Goal: Task Accomplishment & Management: Use online tool/utility

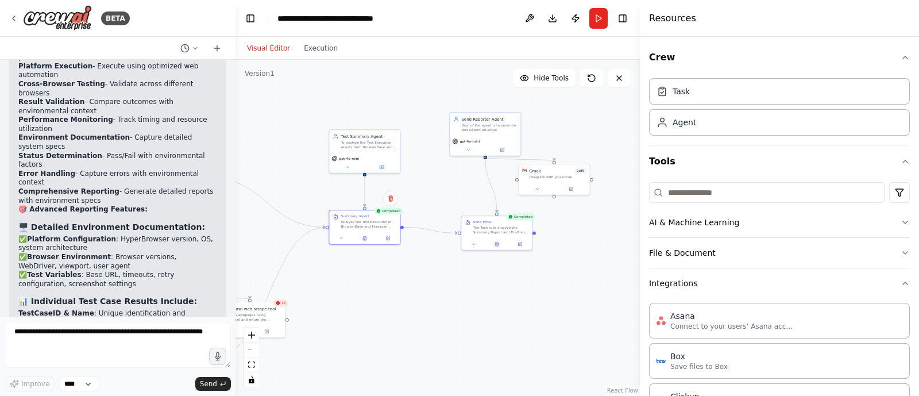
scroll to position [8745, 0]
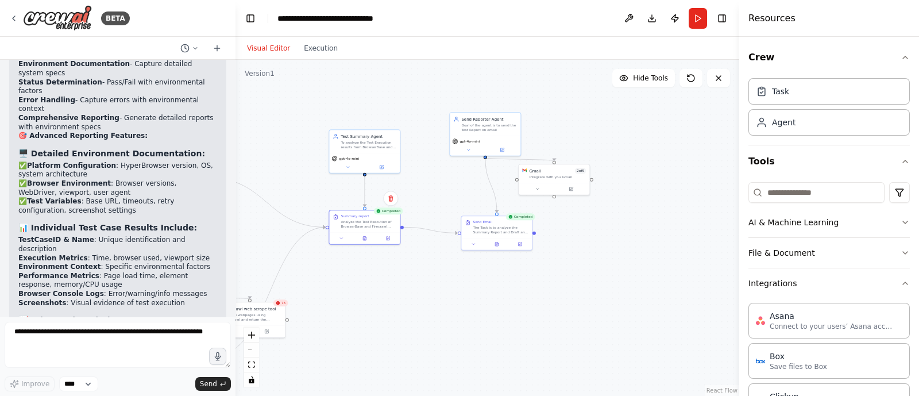
drag, startPoint x: 641, startPoint y: 183, endPoint x: 753, endPoint y: 186, distance: 112.0
click at [744, 186] on div at bounding box center [741, 198] width 5 height 396
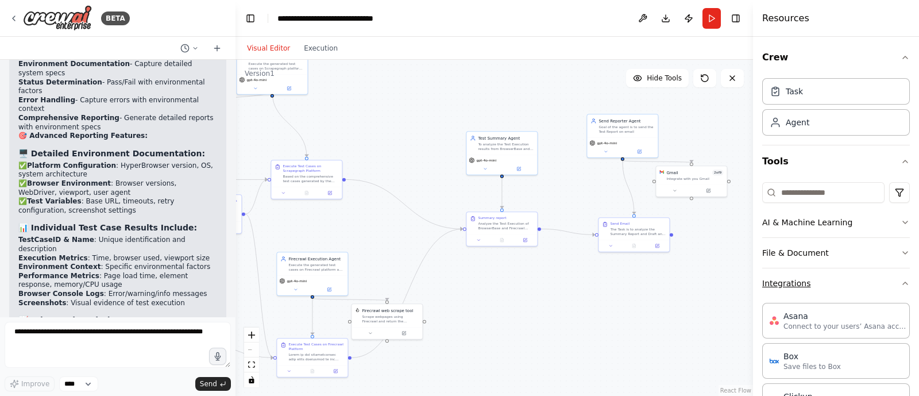
drag, startPoint x: 632, startPoint y: 267, endPoint x: 771, endPoint y: 268, distance: 139.0
click at [771, 268] on div "BETA Hello! I'm the CrewAI assistant. What kind of automation do you want to bu…" at bounding box center [459, 198] width 919 height 396
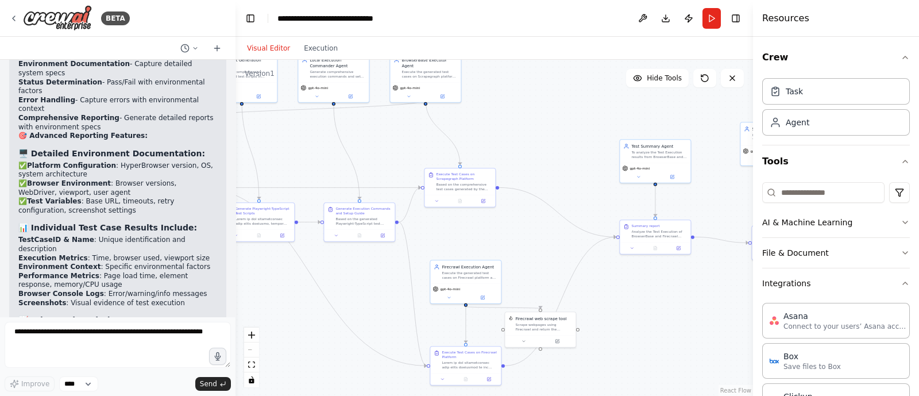
drag, startPoint x: 572, startPoint y: 295, endPoint x: 724, endPoint y: 304, distance: 152.0
click at [724, 304] on div ".deletable-edge-delete-btn { width: 20px; height: 20px; border: 0px solid #ffff…" at bounding box center [495, 228] width 518 height 336
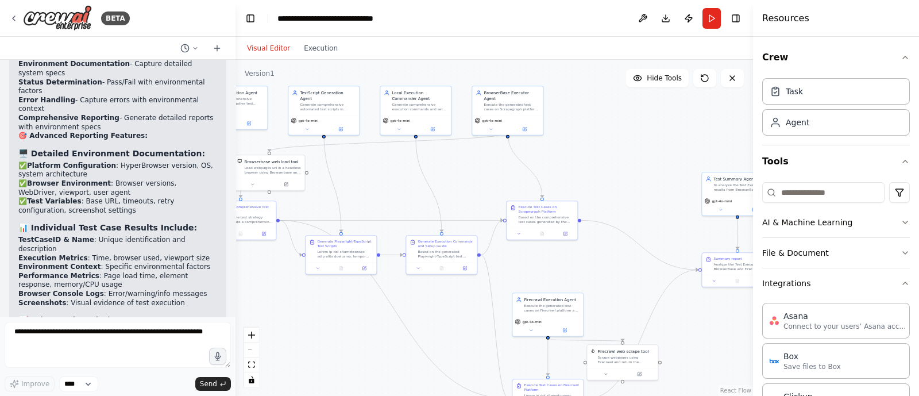
drag, startPoint x: 665, startPoint y: 300, endPoint x: 755, endPoint y: 348, distance: 102.0
click at [755, 348] on div "BETA Hello! I'm the CrewAI assistant. What kind of automation do you want to bu…" at bounding box center [459, 198] width 919 height 396
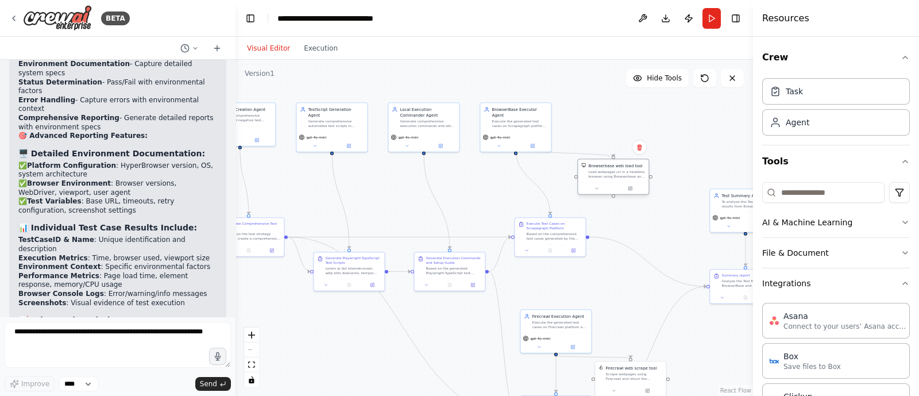
drag, startPoint x: 281, startPoint y: 185, endPoint x: 624, endPoint y: 168, distance: 342.8
click at [624, 168] on div "Browserbase web load tool Load webpages url in a headless browser using Browser…" at bounding box center [616, 171] width 57 height 16
drag, startPoint x: 516, startPoint y: 123, endPoint x: 553, endPoint y: 124, distance: 36.2
click at [553, 124] on div "BrowserBase Executor Agent Execute the generated test cases on Scrapegraph plat…" at bounding box center [550, 116] width 71 height 29
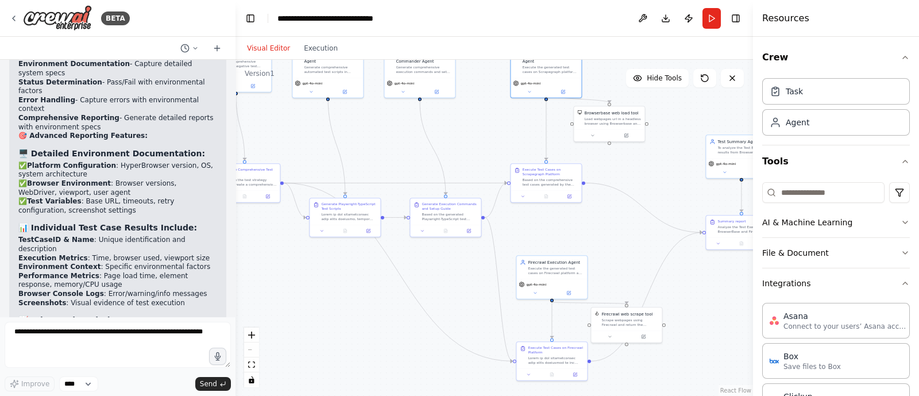
drag, startPoint x: 508, startPoint y: 180, endPoint x: 504, endPoint y: 125, distance: 55.9
click at [504, 125] on div ".deletable-edge-delete-btn { width: 20px; height: 20px; border: 0px solid #ffff…" at bounding box center [495, 228] width 518 height 336
drag, startPoint x: 544, startPoint y: 176, endPoint x: 541, endPoint y: 147, distance: 29.4
click at [541, 147] on div "Based on the comprehensive test cases generated by the TestCase Creation Agent,…" at bounding box center [550, 150] width 56 height 9
drag, startPoint x: 550, startPoint y: 263, endPoint x: 547, endPoint y: 234, distance: 29.4
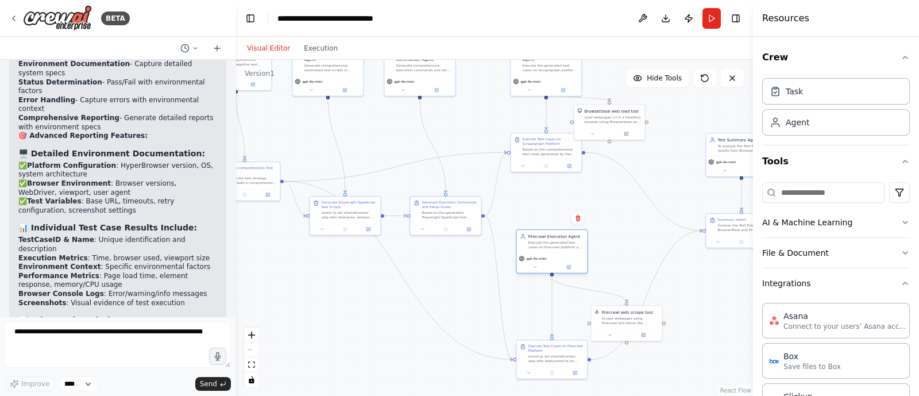
click at [547, 234] on div "Firecrawl Execution Agent Execute the generated test cases on Firecrawl platfor…" at bounding box center [556, 241] width 56 height 16
drag, startPoint x: 546, startPoint y: 357, endPoint x: 545, endPoint y: 311, distance: 46.6
click at [545, 311] on div at bounding box center [556, 311] width 56 height 9
drag, startPoint x: 637, startPoint y: 325, endPoint x: 560, endPoint y: 211, distance: 137.3
click at [560, 211] on div "Firecrawl web scrape tool Scrape webpages using Firecrawl and return the conten…" at bounding box center [551, 206] width 71 height 23
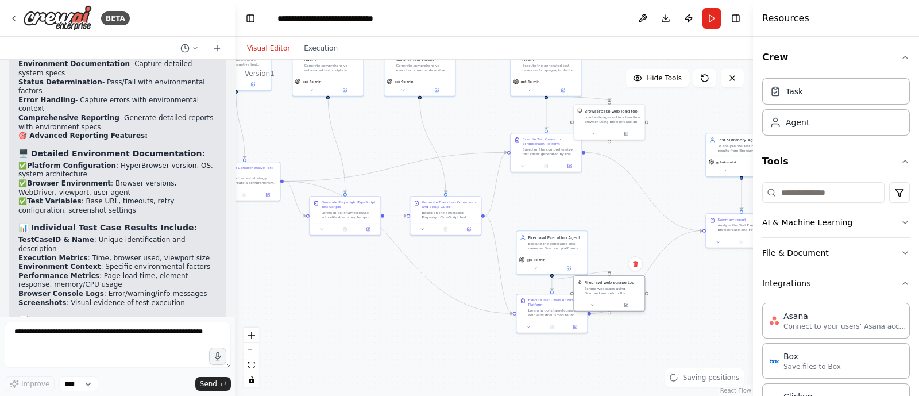
drag, startPoint x: 560, startPoint y: 211, endPoint x: 617, endPoint y: 288, distance: 96.2
click at [617, 288] on div "Scrape webpages using Firecrawl and return the contents" at bounding box center [612, 290] width 57 height 9
drag, startPoint x: 548, startPoint y: 304, endPoint x: 547, endPoint y: 324, distance: 19.5
click at [547, 324] on div "Execute Test Cases on Firecrawl Platform" at bounding box center [556, 324] width 56 height 20
click at [604, 288] on div "Firecrawl web scrape tool Scrape webpages using Firecrawl and return the conten…" at bounding box center [612, 293] width 57 height 16
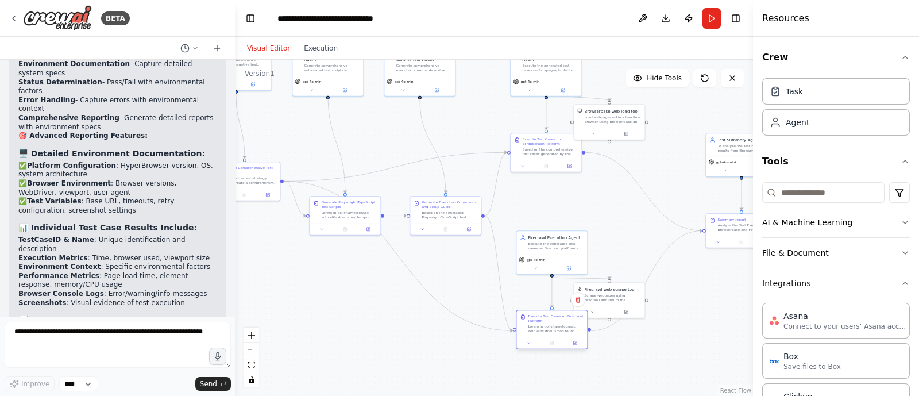
drag, startPoint x: 545, startPoint y: 331, endPoint x: 549, endPoint y: 337, distance: 7.5
click at [549, 337] on div "Execute Test Cases on Firecrawl Platform" at bounding box center [552, 330] width 72 height 40
click at [622, 246] on div ".deletable-edge-delete-btn { width: 20px; height: 20px; border: 0px solid #ffff…" at bounding box center [495, 228] width 518 height 336
drag, startPoint x: 599, startPoint y: 120, endPoint x: 596, endPoint y: 112, distance: 8.5
click at [596, 112] on div "Load webpages url in a headless browser using Browserbase and return the conten…" at bounding box center [612, 112] width 57 height 9
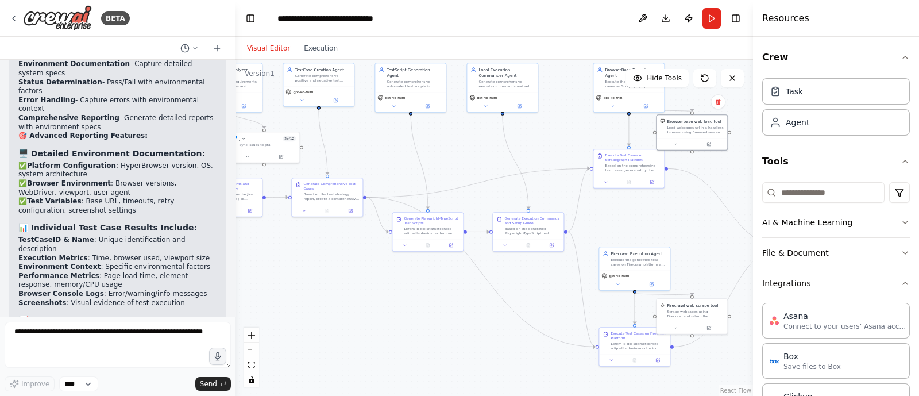
drag, startPoint x: 592, startPoint y: 217, endPoint x: 674, endPoint y: 233, distance: 84.3
click at [674, 233] on div ".deletable-edge-delete-btn { width: 20px; height: 20px; border: 0px solid #ffff…" at bounding box center [495, 228] width 518 height 336
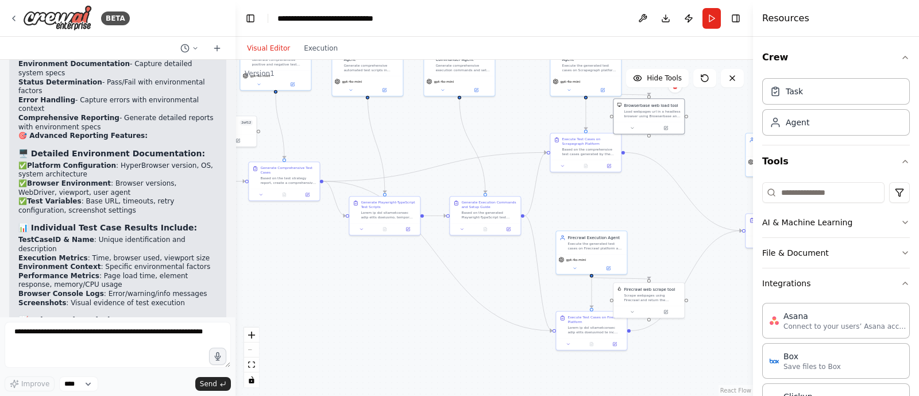
drag, startPoint x: 330, startPoint y: 254, endPoint x: 287, endPoint y: 239, distance: 45.8
click at [287, 239] on div ".deletable-edge-delete-btn { width: 20px; height: 20px; border: 0px solid #ffff…" at bounding box center [495, 228] width 518 height 336
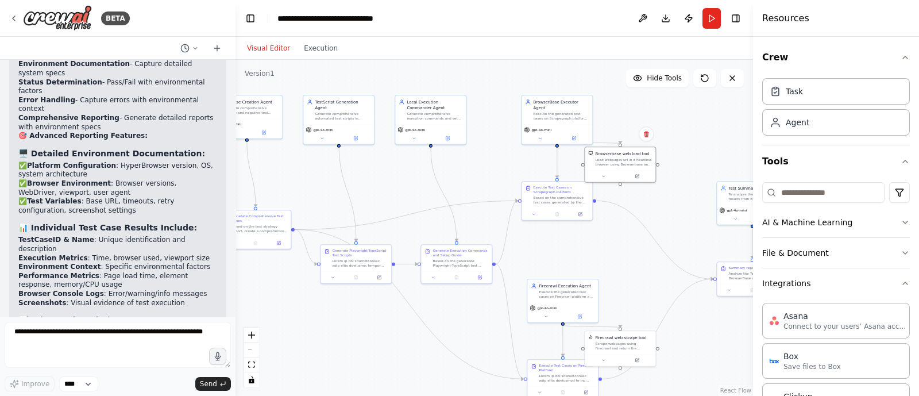
drag, startPoint x: 540, startPoint y: 121, endPoint x: 511, endPoint y: 169, distance: 56.2
click at [511, 169] on div ".deletable-edge-delete-btn { width: 20px; height: 20px; border: 0px solid #ffff…" at bounding box center [495, 228] width 518 height 336
click at [582, 214] on icon at bounding box center [579, 212] width 3 height 3
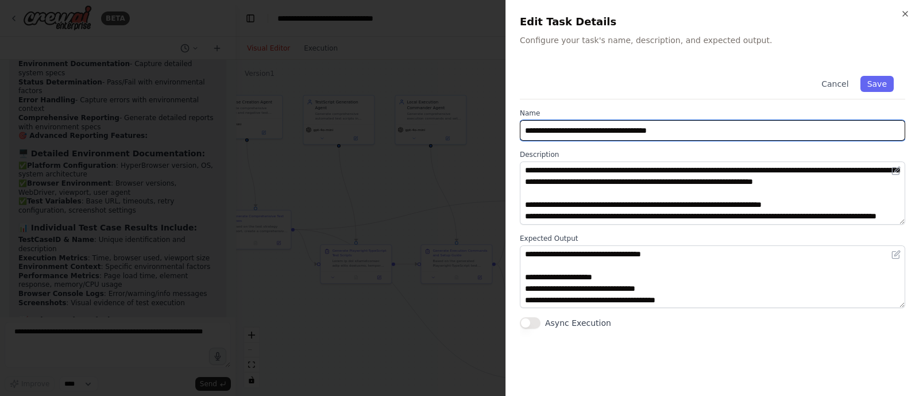
click at [623, 130] on input "**********" at bounding box center [712, 130] width 385 height 21
type input "**********"
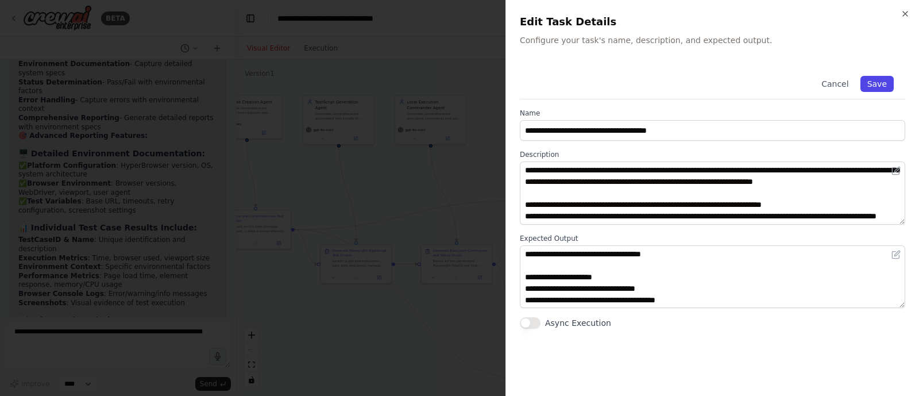
click at [879, 83] on button "Save" at bounding box center [877, 84] width 33 height 16
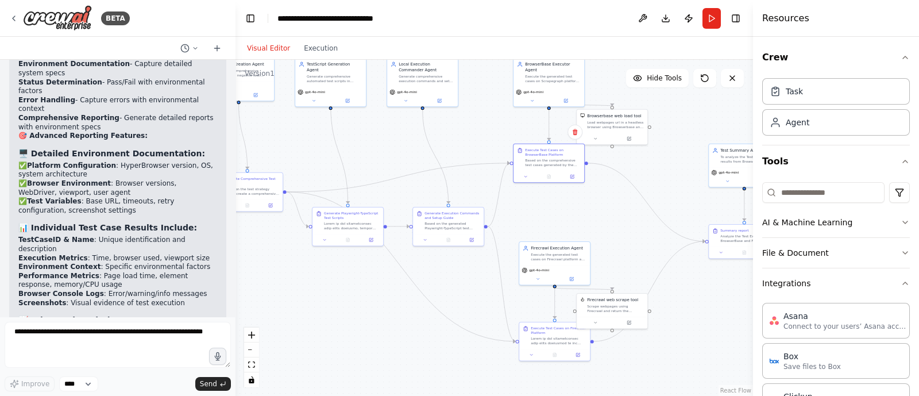
drag, startPoint x: 604, startPoint y: 269, endPoint x: 592, endPoint y: 229, distance: 42.0
click at [592, 229] on div ".deletable-edge-delete-btn { width: 20px; height: 20px; border: 0px solid #ffff…" at bounding box center [495, 228] width 518 height 336
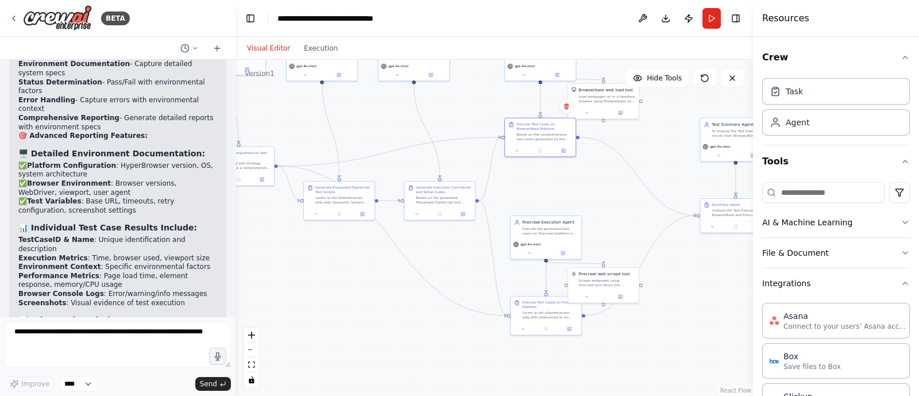
drag, startPoint x: 592, startPoint y: 229, endPoint x: 585, endPoint y: 204, distance: 26.4
click at [585, 204] on div ".deletable-edge-delete-btn { width: 20px; height: 20px; border: 0px solid #ffff…" at bounding box center [495, 228] width 518 height 336
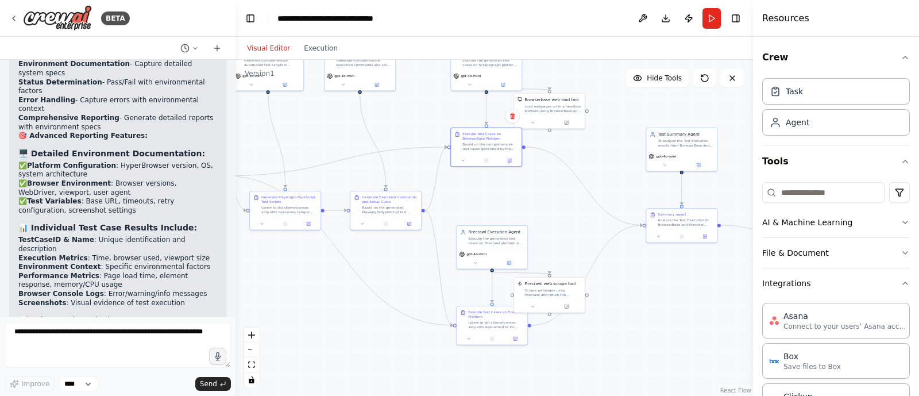
drag, startPoint x: 408, startPoint y: 329, endPoint x: 353, endPoint y: 340, distance: 56.2
click at [353, 340] on div ".deletable-edge-delete-btn { width: 20px; height: 20px; border: 0px solid #ffff…" at bounding box center [495, 228] width 518 height 336
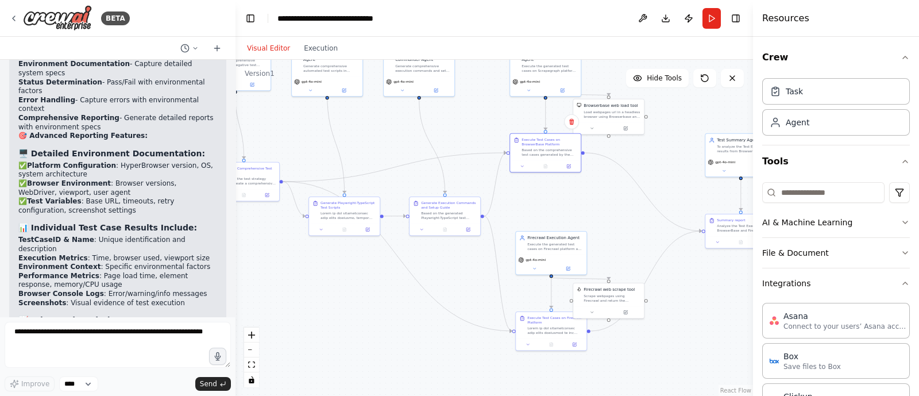
drag, startPoint x: 353, startPoint y: 340, endPoint x: 414, endPoint y: 342, distance: 60.9
click at [414, 342] on div ".deletable-edge-delete-btn { width: 20px; height: 20px; border: 0px solid #ffff…" at bounding box center [495, 228] width 518 height 336
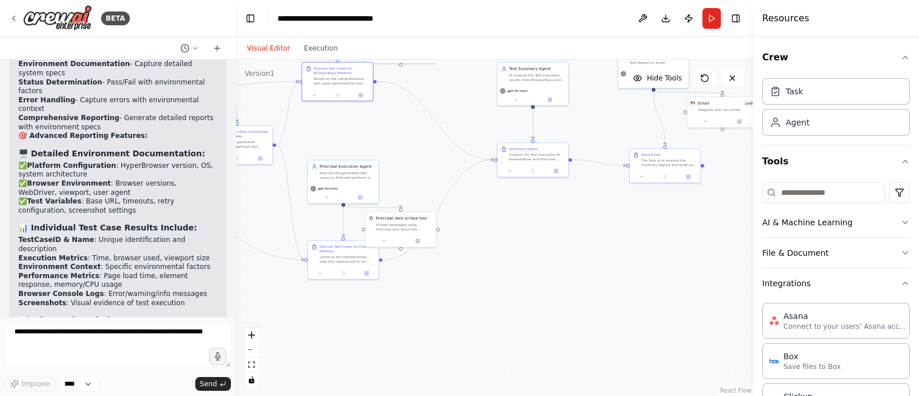
drag, startPoint x: 457, startPoint y: 346, endPoint x: 236, endPoint y: 274, distance: 233.1
click at [236, 274] on div ".deletable-edge-delete-btn { width: 20px; height: 20px; border: 0px solid #ffff…" at bounding box center [495, 228] width 518 height 336
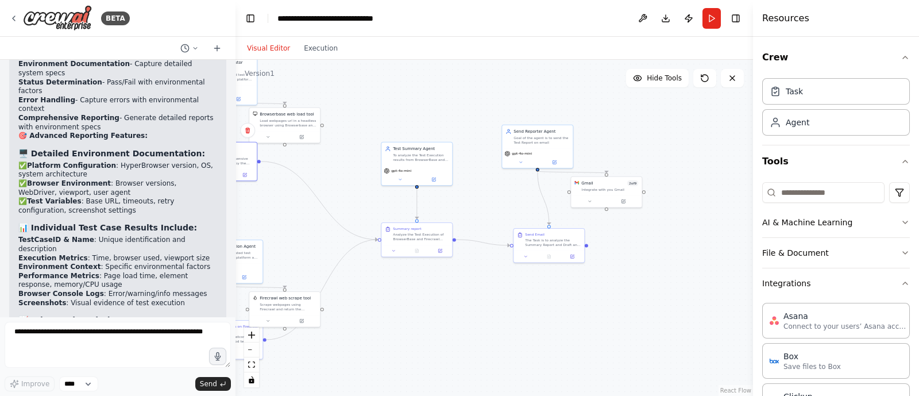
drag, startPoint x: 561, startPoint y: 280, endPoint x: 458, endPoint y: 363, distance: 132.3
click at [458, 363] on div ".deletable-edge-delete-btn { width: 20px; height: 20px; border: 0px solid #ffff…" at bounding box center [495, 228] width 518 height 336
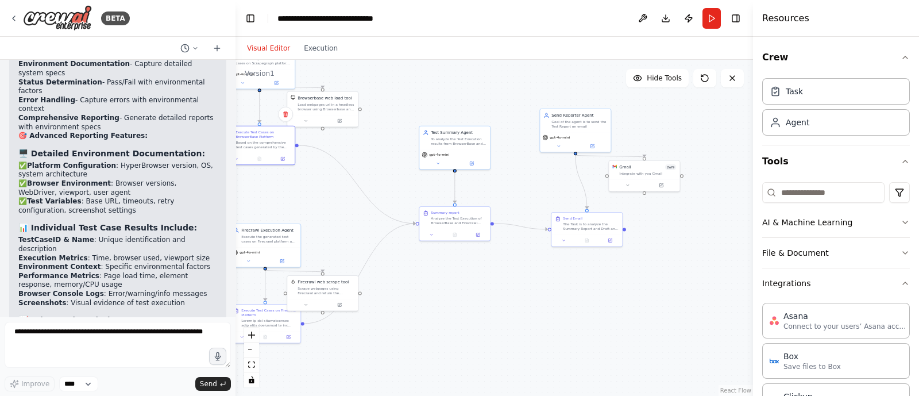
drag, startPoint x: 455, startPoint y: 330, endPoint x: 493, endPoint y: 314, distance: 41.2
click at [493, 314] on div ".deletable-edge-delete-btn { width: 20px; height: 20px; border: 0px solid #ffff…" at bounding box center [495, 228] width 518 height 336
drag, startPoint x: 578, startPoint y: 227, endPoint x: 539, endPoint y: 225, distance: 39.1
click at [539, 225] on div "The Task is to analyze the Summary Report and Draft and send the email. Email D…" at bounding box center [551, 225] width 56 height 9
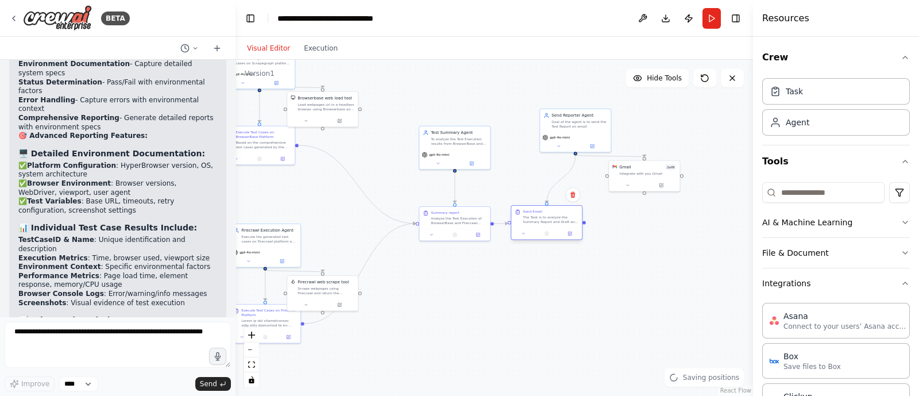
click at [539, 219] on div "The Task is to analyze the Summary Report and Draft and send the email. Email D…" at bounding box center [551, 219] width 56 height 9
drag, startPoint x: 576, startPoint y: 116, endPoint x: 554, endPoint y: 136, distance: 29.7
click at [554, 136] on div "Send Reporter Agent Goal of the agent is to send the Test Report on email" at bounding box center [562, 137] width 56 height 16
drag, startPoint x: 557, startPoint y: 141, endPoint x: 546, endPoint y: 141, distance: 11.5
click at [546, 141] on div "Goal of the agent is to send the Test Report on email" at bounding box center [551, 140] width 56 height 9
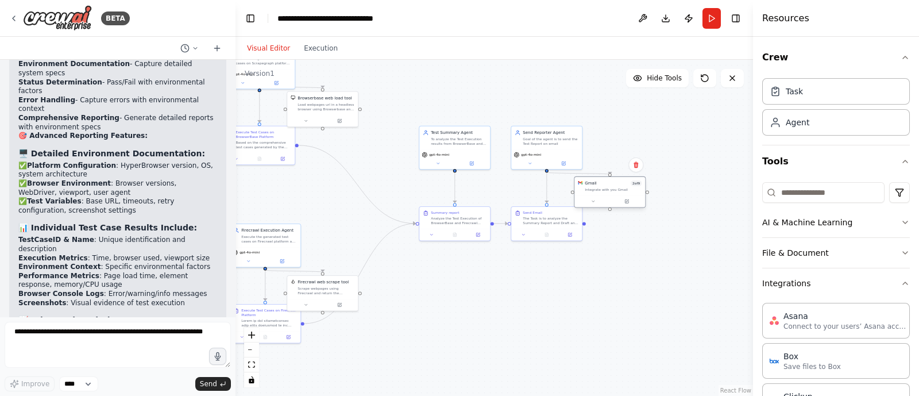
drag, startPoint x: 643, startPoint y: 171, endPoint x: 602, endPoint y: 188, distance: 44.8
click at [602, 188] on div "Integrate with you Gmail" at bounding box center [613, 189] width 57 height 5
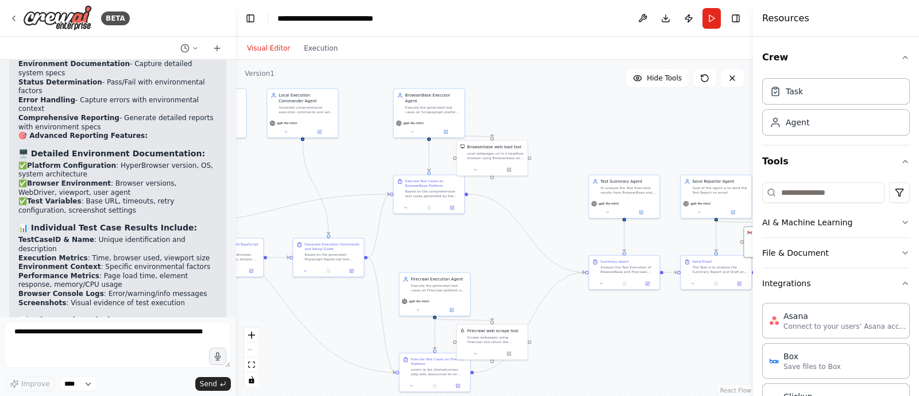
drag, startPoint x: 400, startPoint y: 99, endPoint x: 590, endPoint y: 139, distance: 194.4
click at [590, 139] on div ".deletable-edge-delete-btn { width: 20px; height: 20px; border: 0px solid #ffff…" at bounding box center [495, 228] width 518 height 336
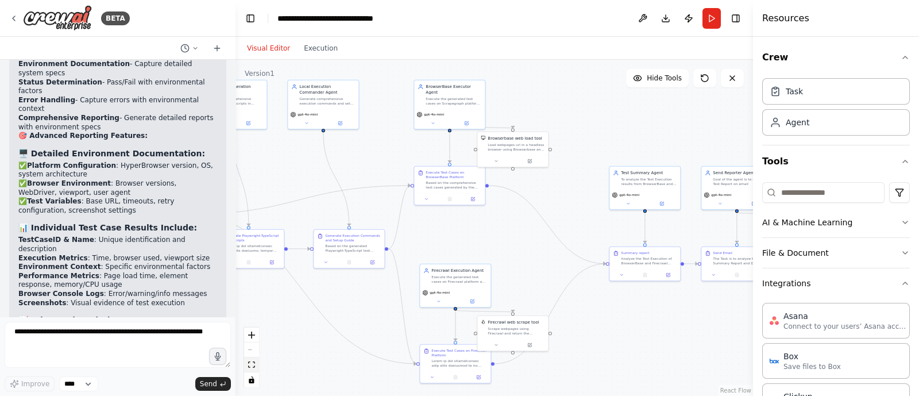
click at [253, 365] on icon "fit view" at bounding box center [251, 364] width 7 height 6
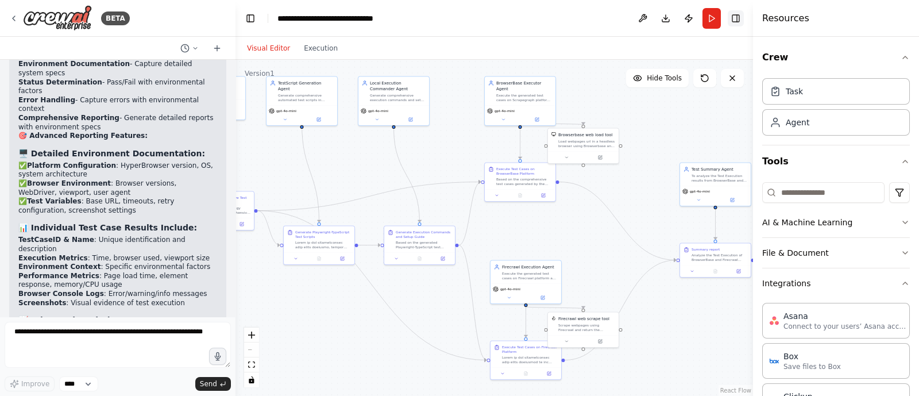
click at [735, 14] on button "Toggle Right Sidebar" at bounding box center [736, 18] width 16 height 16
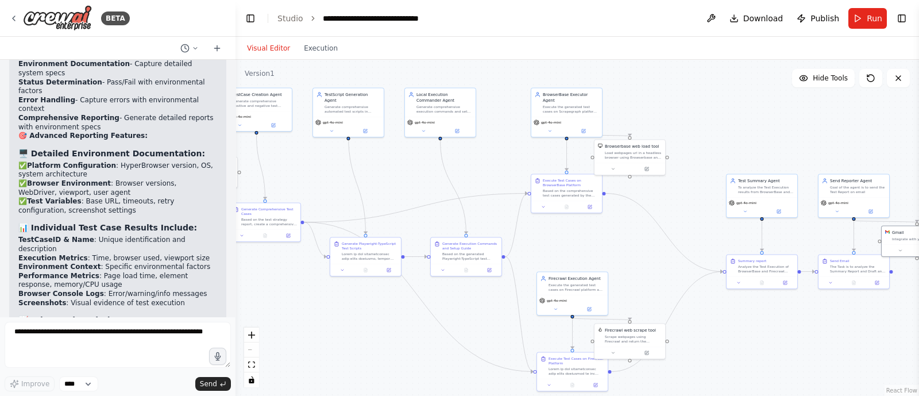
drag, startPoint x: 683, startPoint y: 128, endPoint x: 730, endPoint y: 139, distance: 47.9
click at [730, 139] on div ".deletable-edge-delete-btn { width: 20px; height: 20px; border: 0px solid #ffff…" at bounding box center [578, 228] width 684 height 336
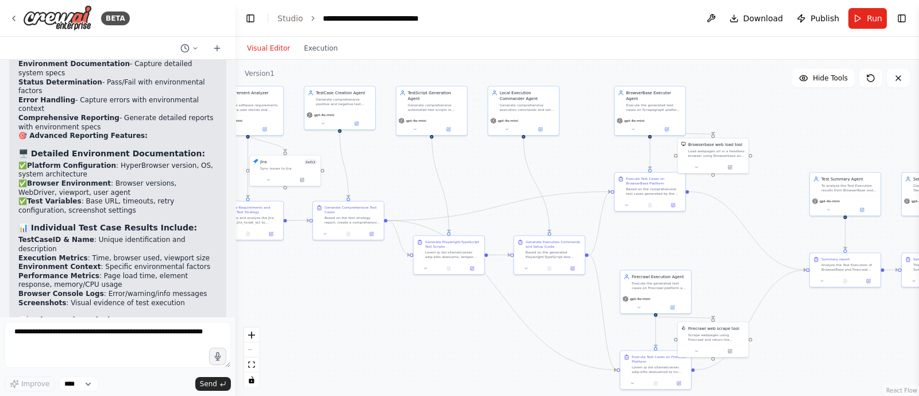
drag, startPoint x: 634, startPoint y: 238, endPoint x: 715, endPoint y: 235, distance: 81.1
click at [715, 235] on div ".deletable-edge-delete-btn { width: 20px; height: 20px; border: 0px solid #ffff…" at bounding box center [578, 228] width 684 height 336
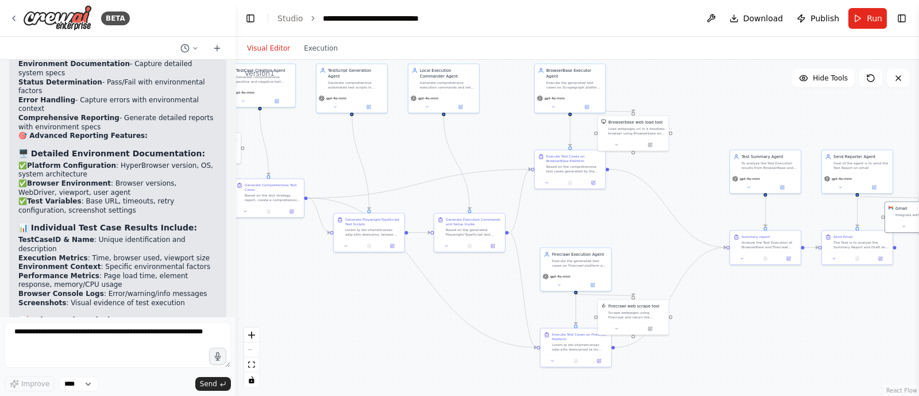
drag, startPoint x: 715, startPoint y: 235, endPoint x: 638, endPoint y: 214, distance: 80.4
click at [638, 214] on div ".deletable-edge-delete-btn { width: 20px; height: 20px; border: 0px solid #ffff…" at bounding box center [578, 228] width 684 height 336
drag, startPoint x: 361, startPoint y: 225, endPoint x: 348, endPoint y: 148, distance: 78.6
click at [348, 148] on div "Generate Playwright-TypeScript Test Scripts" at bounding box center [362, 151] width 56 height 20
drag, startPoint x: 356, startPoint y: 155, endPoint x: 371, endPoint y: 194, distance: 41.5
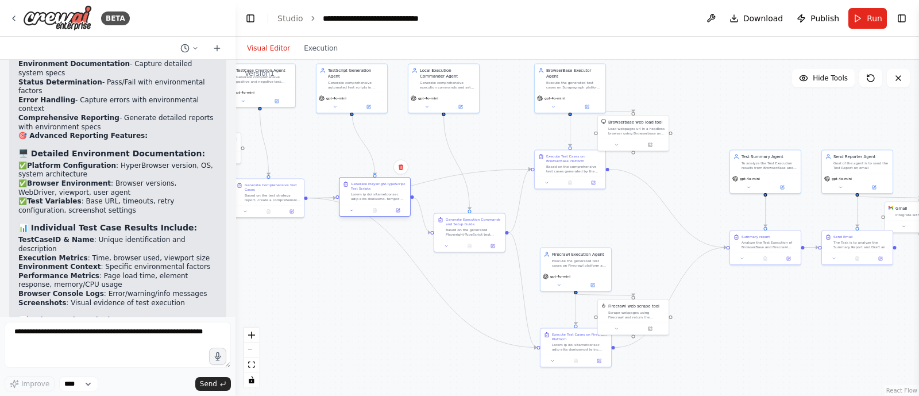
click at [371, 194] on div at bounding box center [379, 196] width 56 height 9
drag, startPoint x: 565, startPoint y: 168, endPoint x: 542, endPoint y: 141, distance: 35.8
click at [542, 141] on div "Based on the comprehensive test cases generated by the TestCase Creation Agent,…" at bounding box center [551, 144] width 56 height 9
drag, startPoint x: 372, startPoint y: 190, endPoint x: 362, endPoint y: 233, distance: 44.7
click at [362, 233] on div "Generate Playwright-TypeScript Test Scripts" at bounding box center [373, 226] width 56 height 20
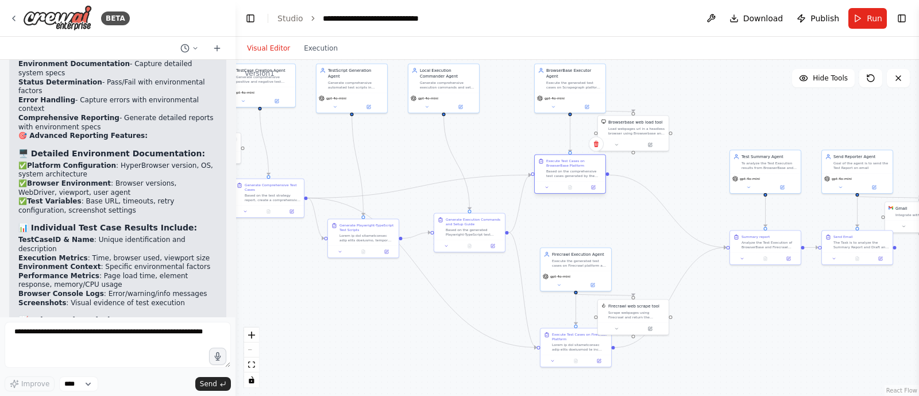
drag, startPoint x: 546, startPoint y: 140, endPoint x: 570, endPoint y: 169, distance: 37.9
click at [570, 169] on div "Based on the comprehensive test cases generated by the TestCase Creation Agent,…" at bounding box center [574, 173] width 56 height 9
drag, startPoint x: 576, startPoint y: 344, endPoint x: 576, endPoint y: 336, distance: 8.0
click at [576, 336] on div at bounding box center [580, 339] width 56 height 9
drag, startPoint x: 361, startPoint y: 231, endPoint x: 353, endPoint y: 229, distance: 7.7
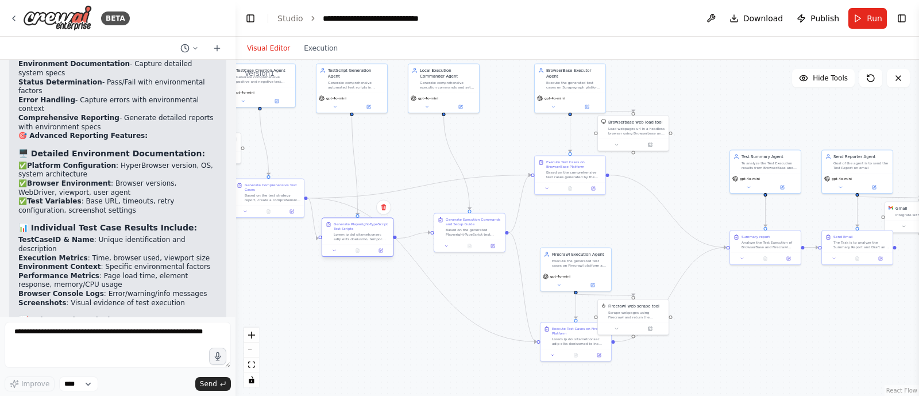
click at [353, 229] on div "Generate Playwright-TypeScript Test Scripts" at bounding box center [362, 232] width 56 height 20
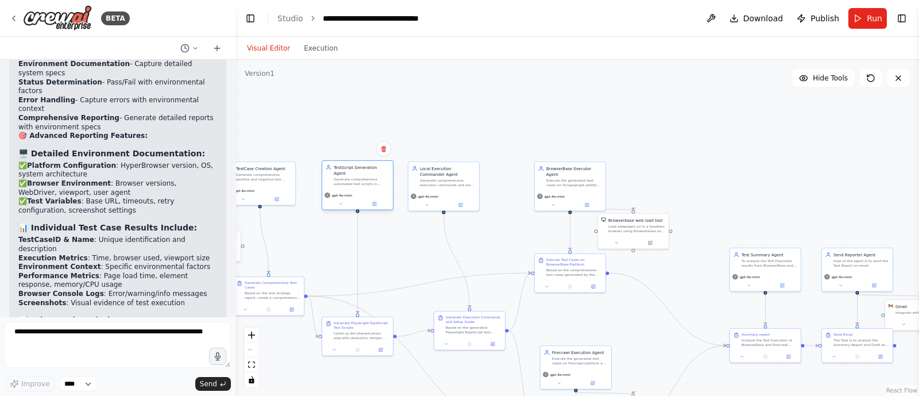
drag, startPoint x: 347, startPoint y: 73, endPoint x: 355, endPoint y: 171, distance: 98.0
click at [355, 171] on div "TestScript Generation Agent Generate comprehensive automated test scripts in Pl…" at bounding box center [362, 175] width 56 height 22
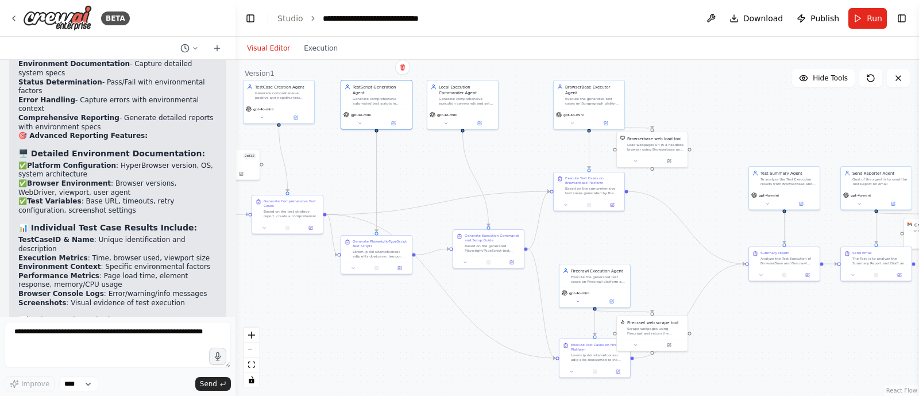
drag, startPoint x: 351, startPoint y: 114, endPoint x: 370, endPoint y: 33, distance: 83.7
click at [370, 33] on main "**********" at bounding box center [578, 198] width 684 height 396
drag, startPoint x: 453, startPoint y: 88, endPoint x: 480, endPoint y: 87, distance: 27.6
click at [480, 87] on div "Local Execution Commander Agent" at bounding box center [490, 88] width 56 height 11
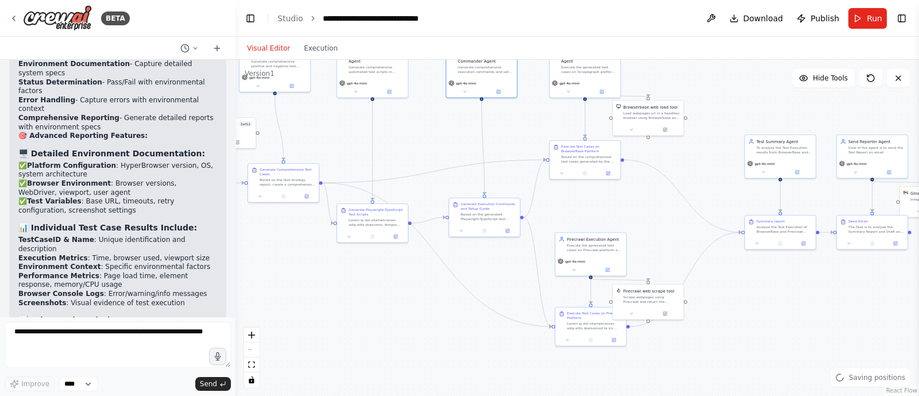
drag, startPoint x: 418, startPoint y: 171, endPoint x: 414, endPoint y: 139, distance: 31.9
click at [414, 139] on div ".deletable-edge-delete-btn { width: 20px; height: 20px; border: 0px solid #ffff…" at bounding box center [578, 228] width 684 height 336
click at [372, 219] on div at bounding box center [377, 221] width 56 height 9
click at [371, 297] on div ".deletable-edge-delete-btn { width: 20px; height: 20px; border: 0px solid #ffff…" at bounding box center [578, 228] width 684 height 336
click at [494, 218] on div "Based on the generated Playwright-TypeScript test scripts, create comprehensive…" at bounding box center [492, 221] width 56 height 9
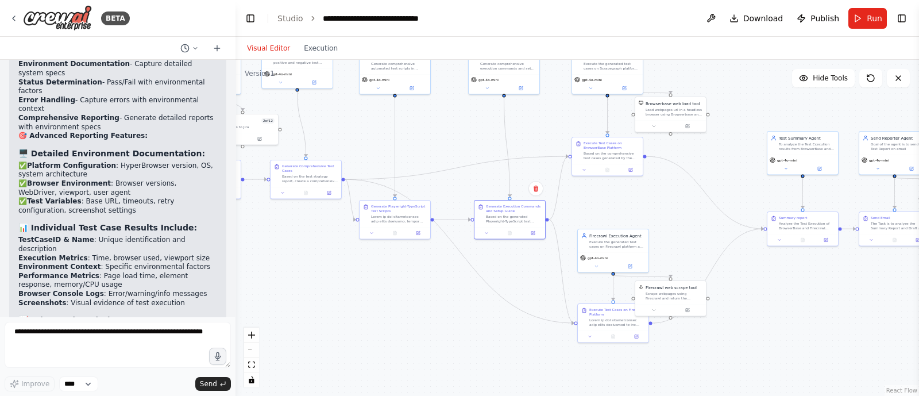
drag, startPoint x: 441, startPoint y: 188, endPoint x: 463, endPoint y: 184, distance: 22.1
click at [463, 184] on div ".deletable-edge-delete-btn { width: 20px; height: 20px; border: 0px solid #ffff…" at bounding box center [578, 228] width 684 height 336
drag, startPoint x: 302, startPoint y: 175, endPoint x: 295, endPoint y: 176, distance: 7.0
click at [295, 176] on div "Based on the test strategy report, create a comprehensive suite of test cases c…" at bounding box center [301, 177] width 56 height 9
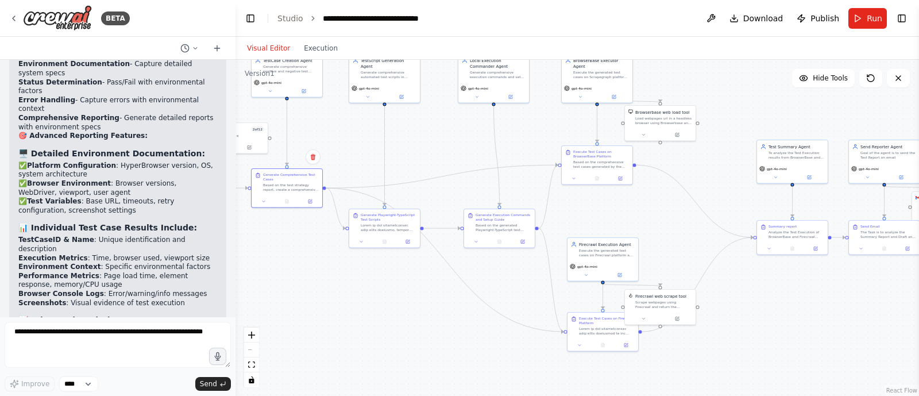
drag, startPoint x: 325, startPoint y: 261, endPoint x: 315, endPoint y: 269, distance: 13.0
click at [315, 269] on div ".deletable-edge-delete-btn { width: 20px; height: 20px; border: 0px solid #ffff…" at bounding box center [578, 228] width 684 height 336
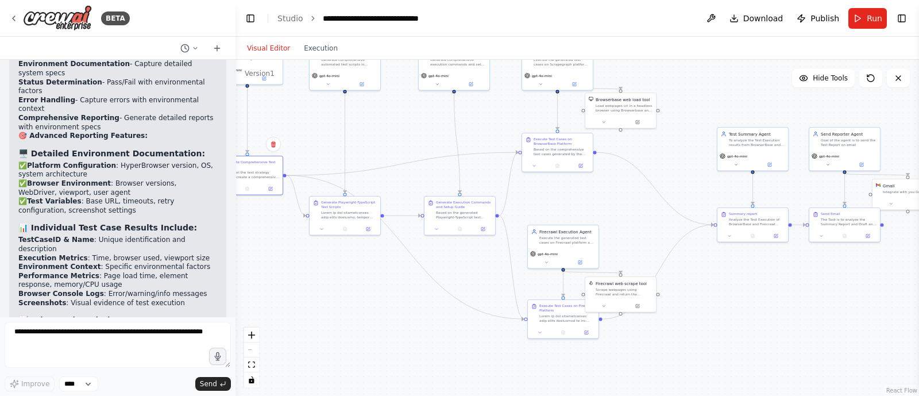
drag, startPoint x: 315, startPoint y: 269, endPoint x: 276, endPoint y: 257, distance: 41.6
click at [276, 257] on div ".deletable-edge-delete-btn { width: 20px; height: 20px; border: 0px solid #ffff…" at bounding box center [578, 228] width 684 height 336
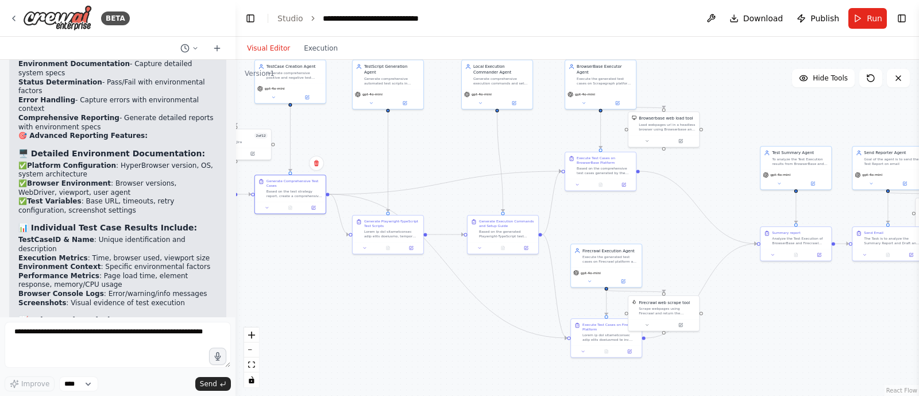
drag, startPoint x: 387, startPoint y: 307, endPoint x: 429, endPoint y: 326, distance: 46.0
click at [429, 326] on div ".deletable-edge-delete-btn { width: 20px; height: 20px; border: 0px solid #ffff…" at bounding box center [578, 228] width 684 height 336
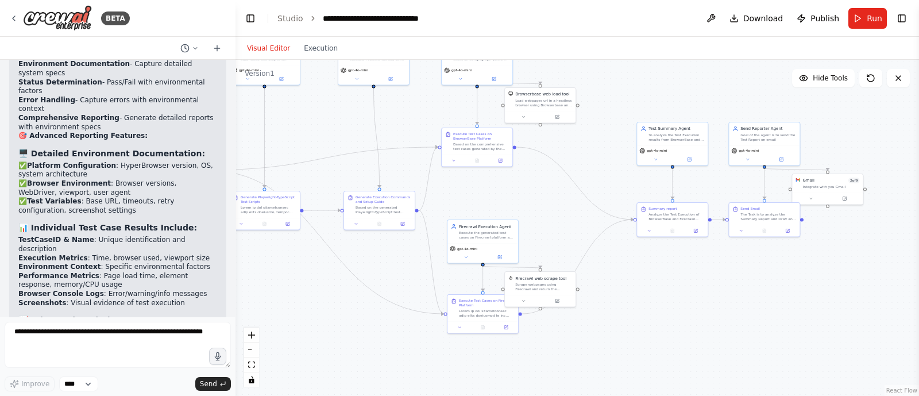
drag, startPoint x: 438, startPoint y: 334, endPoint x: 316, endPoint y: 310, distance: 124.8
click at [316, 310] on div ".deletable-edge-delete-btn { width: 20px; height: 20px; border: 0px solid #ffff…" at bounding box center [578, 228] width 684 height 336
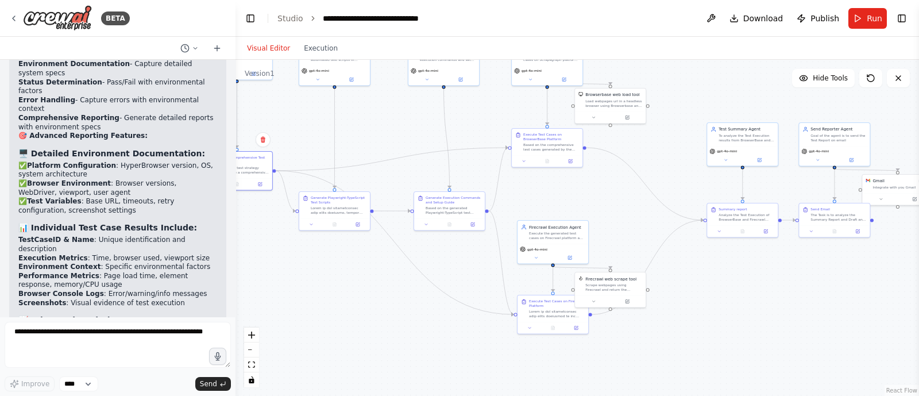
drag, startPoint x: 316, startPoint y: 310, endPoint x: 387, endPoint y: 311, distance: 71.2
click at [387, 311] on div ".deletable-edge-delete-btn { width: 20px; height: 20px; border: 0px solid #ffff…" at bounding box center [578, 228] width 684 height 336
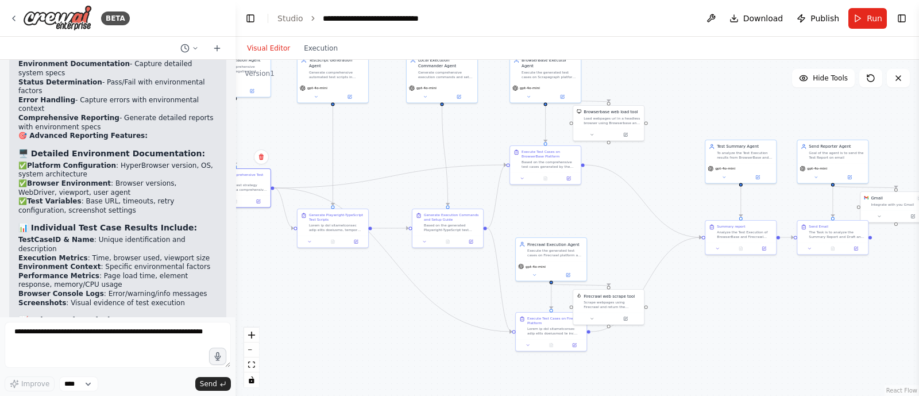
drag, startPoint x: 606, startPoint y: 191, endPoint x: 602, endPoint y: 208, distance: 17.1
click at [602, 208] on div ".deletable-edge-delete-btn { width: 20px; height: 20px; border: 0px solid #ffff…" at bounding box center [578, 228] width 684 height 336
click at [569, 178] on icon at bounding box center [567, 176] width 3 height 3
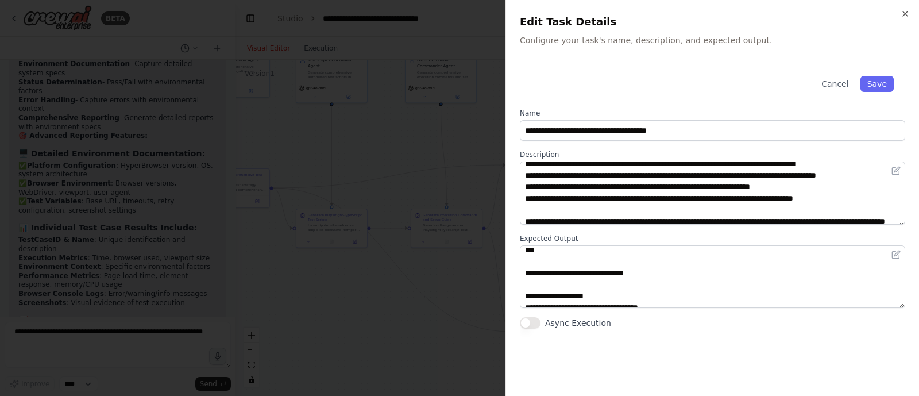
scroll to position [141, 0]
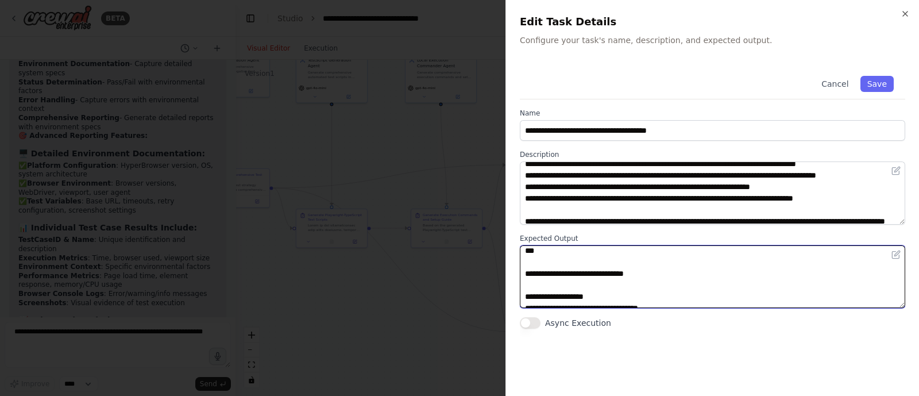
click at [592, 291] on textarea at bounding box center [712, 276] width 385 height 63
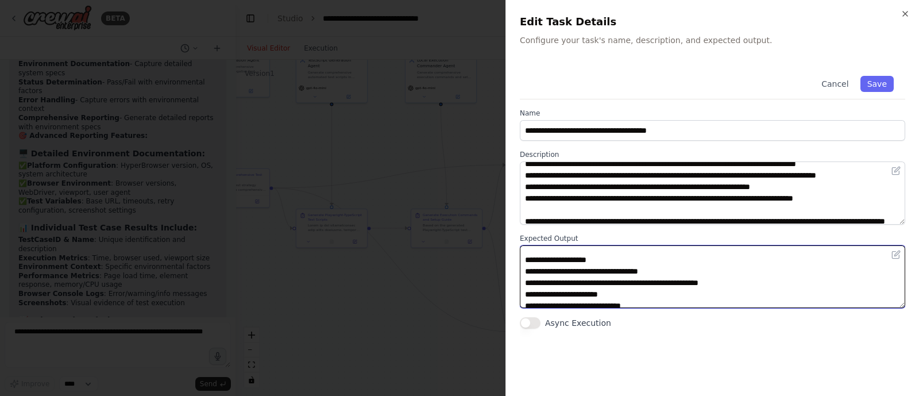
drag, startPoint x: 663, startPoint y: 268, endPoint x: 580, endPoint y: 270, distance: 82.7
click at [580, 270] on textarea at bounding box center [712, 276] width 385 height 63
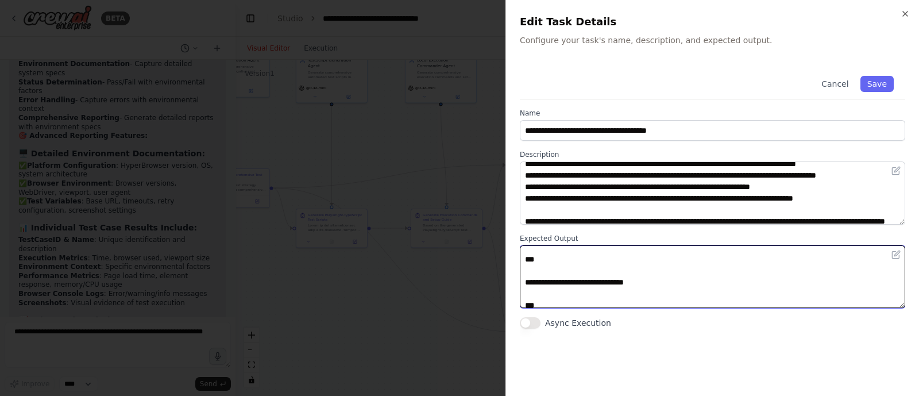
scroll to position [504, 0]
drag, startPoint x: 520, startPoint y: 266, endPoint x: 641, endPoint y: 264, distance: 120.7
click at [641, 264] on textarea at bounding box center [712, 276] width 385 height 63
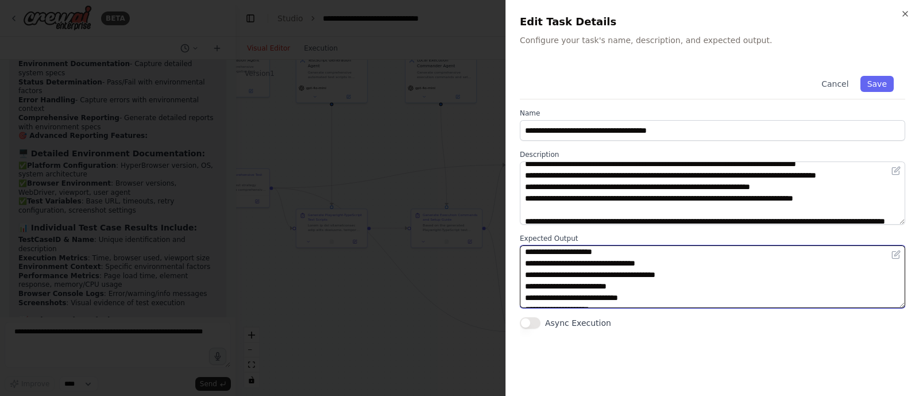
scroll to position [13, 0]
drag, startPoint x: 627, startPoint y: 261, endPoint x: 507, endPoint y: 262, distance: 120.1
click at [507, 262] on div "**********" at bounding box center [713, 198] width 414 height 396
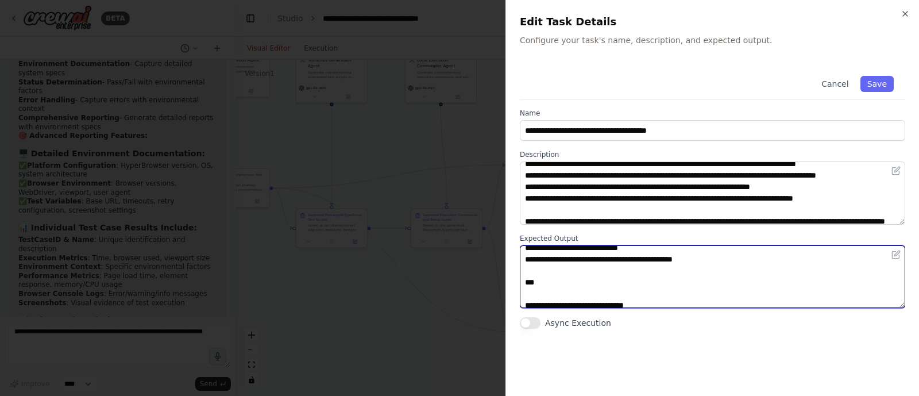
scroll to position [137, 0]
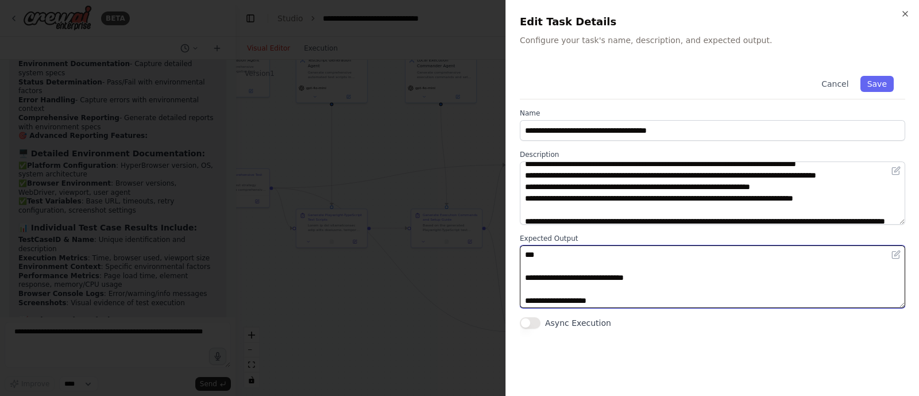
click at [542, 250] on textarea at bounding box center [712, 276] width 385 height 63
click at [531, 274] on textarea at bounding box center [712, 276] width 385 height 63
paste textarea "**********"
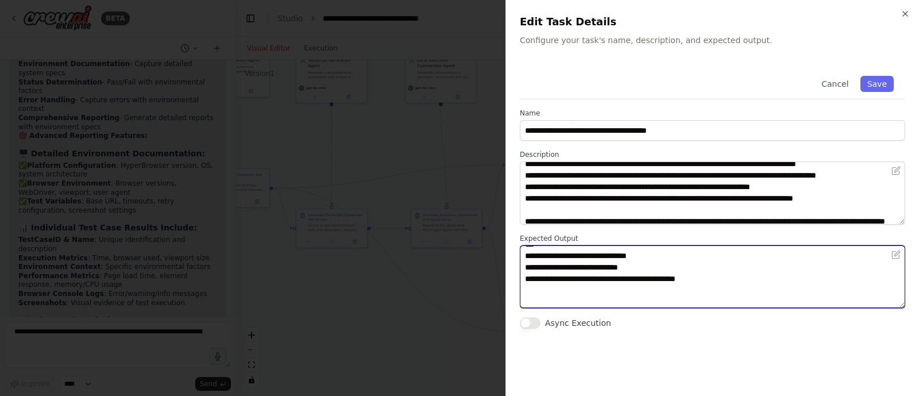
click at [716, 274] on textarea at bounding box center [712, 276] width 385 height 63
click at [755, 276] on textarea at bounding box center [712, 276] width 385 height 63
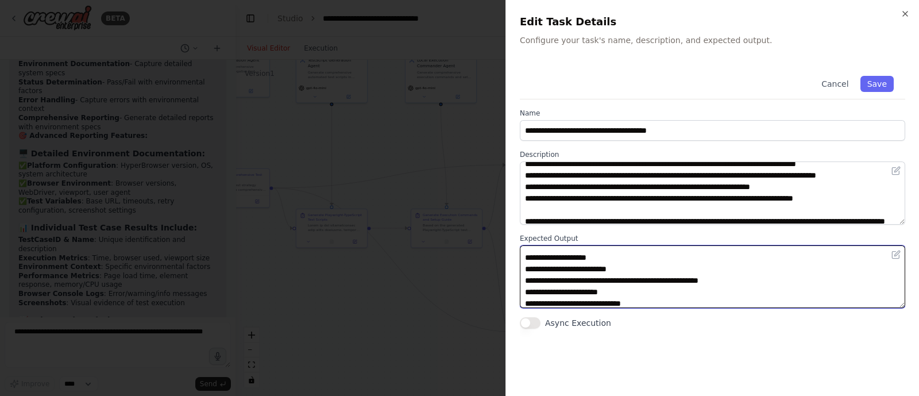
scroll to position [0, 0]
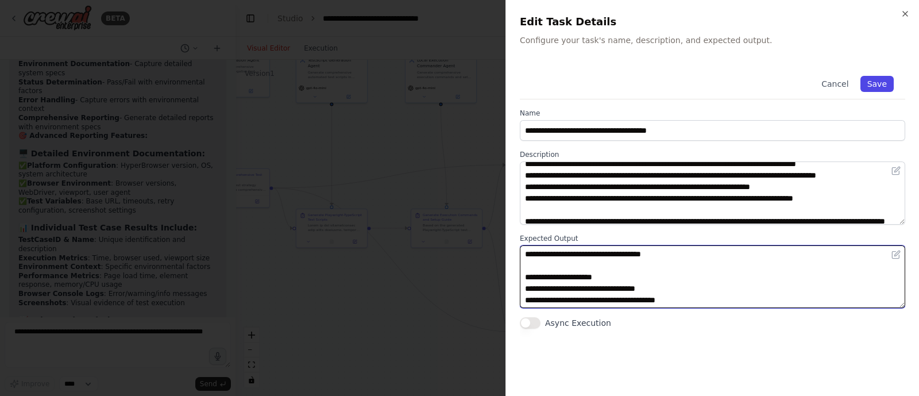
type textarea "**********"
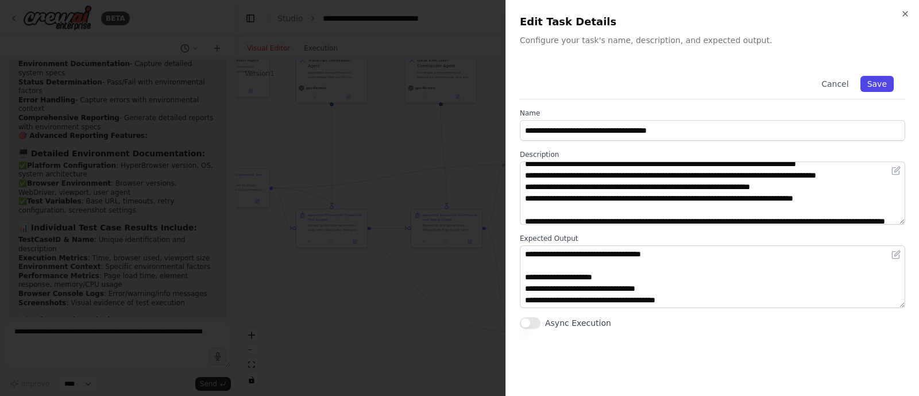
click at [886, 84] on button "Save" at bounding box center [877, 84] width 33 height 16
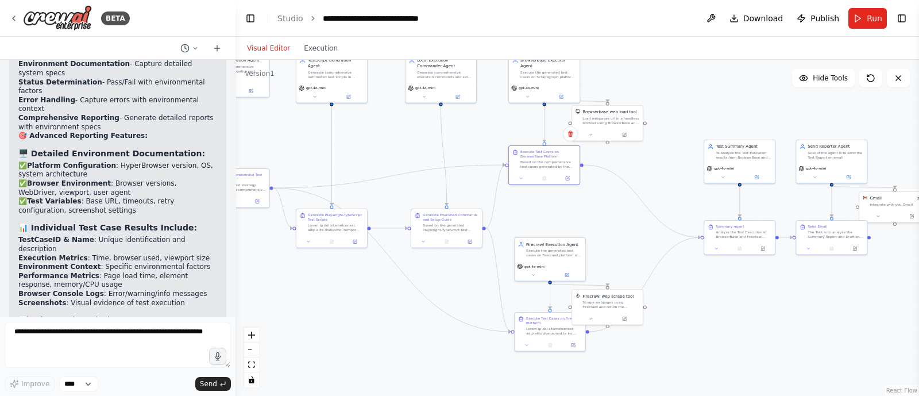
click at [383, 318] on div ".deletable-edge-delete-btn { width: 20px; height: 20px; border: 0px solid #ffff…" at bounding box center [578, 228] width 684 height 336
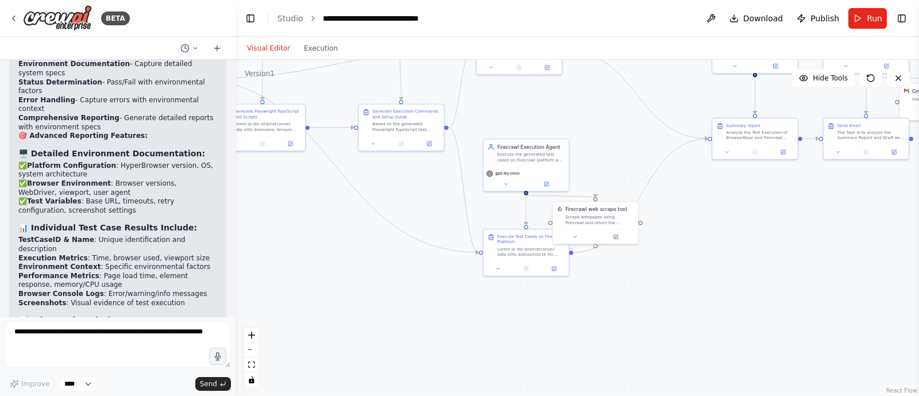
drag, startPoint x: 447, startPoint y: 359, endPoint x: 393, endPoint y: 254, distance: 118.2
click at [393, 254] on div ".deletable-edge-delete-btn { width: 20px; height: 20px; border: 0px solid #ffff…" at bounding box center [578, 228] width 684 height 336
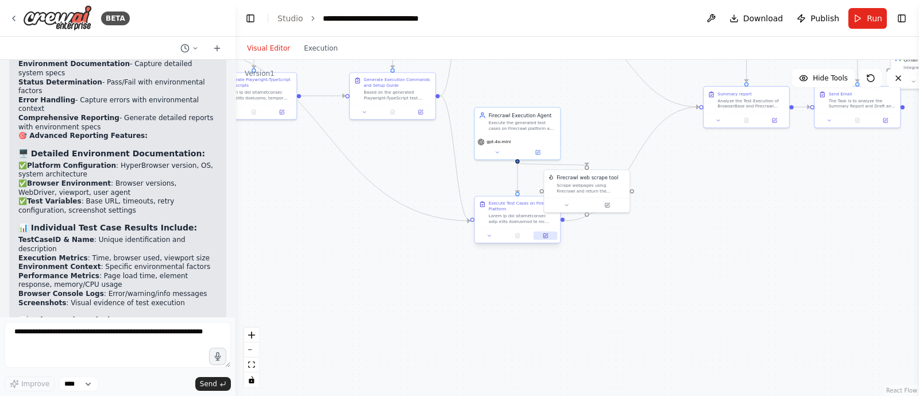
click at [550, 239] on button at bounding box center [546, 236] width 24 height 8
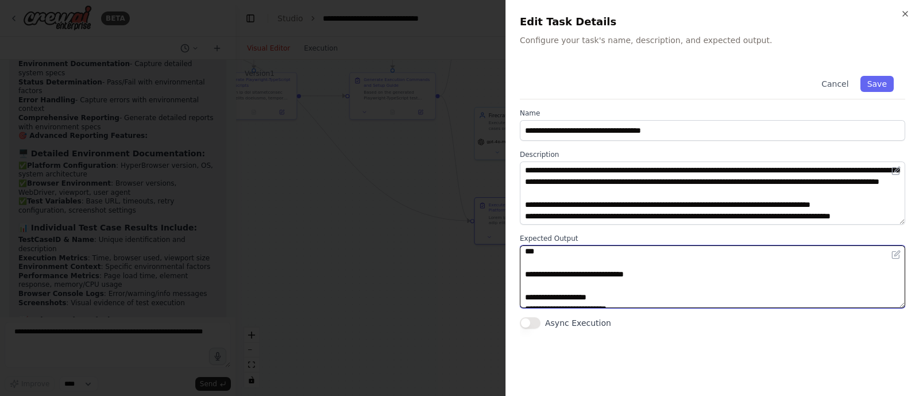
scroll to position [445, 0]
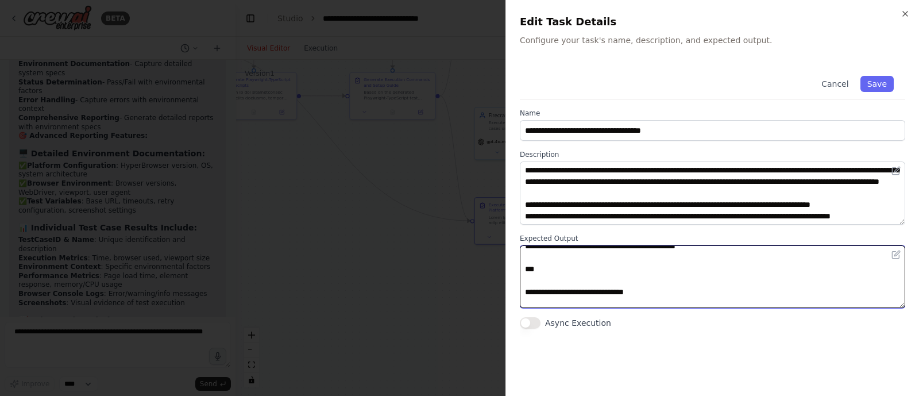
drag, startPoint x: 522, startPoint y: 251, endPoint x: 675, endPoint y: 271, distance: 154.7
click at [675, 271] on textarea at bounding box center [712, 276] width 385 height 63
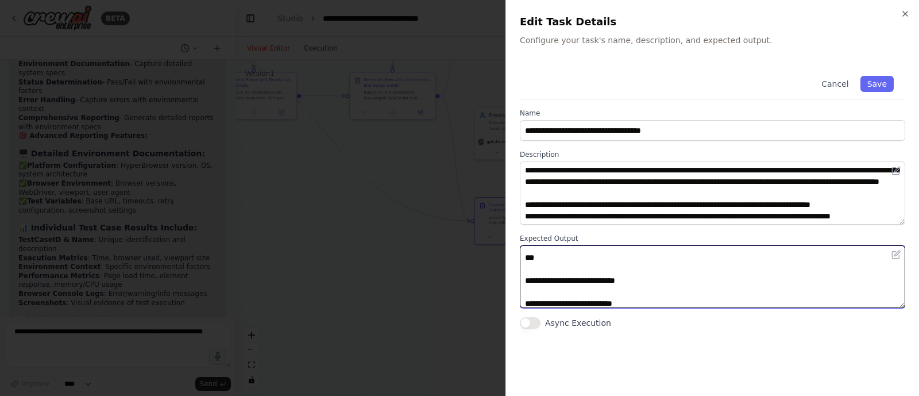
scroll to position [101, 0]
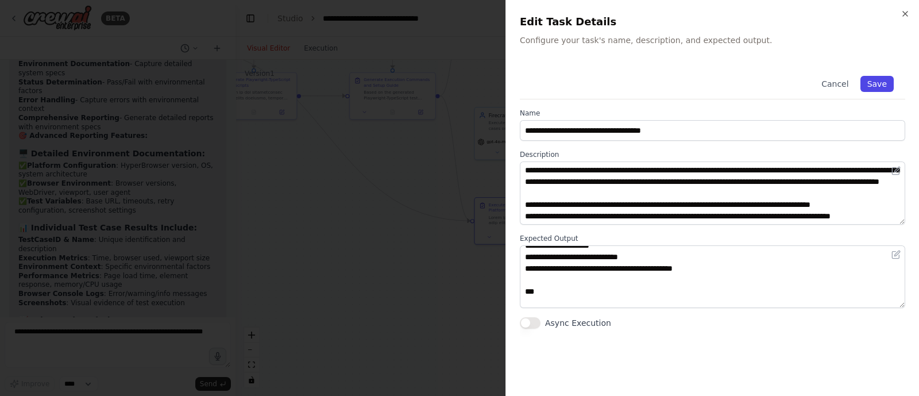
click at [881, 87] on button "Save" at bounding box center [877, 84] width 33 height 16
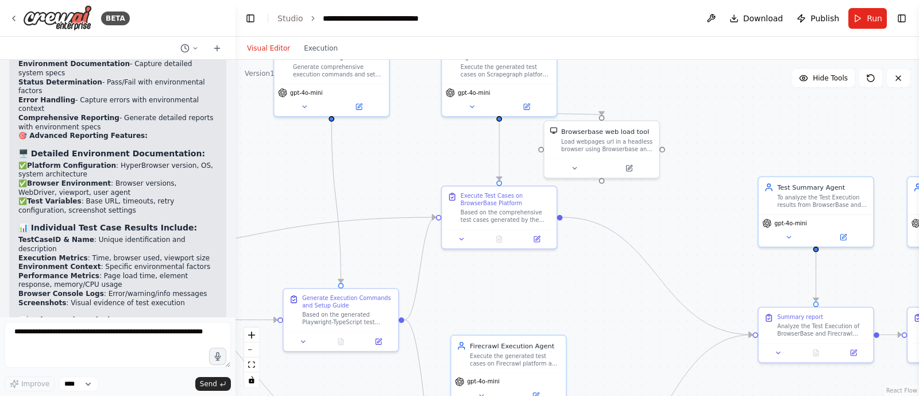
drag, startPoint x: 629, startPoint y: 120, endPoint x: 623, endPoint y: 371, distance: 250.5
click at [623, 371] on div ".deletable-edge-delete-btn { width: 20px; height: 20px; border: 0px solid #ffff…" at bounding box center [578, 228] width 684 height 336
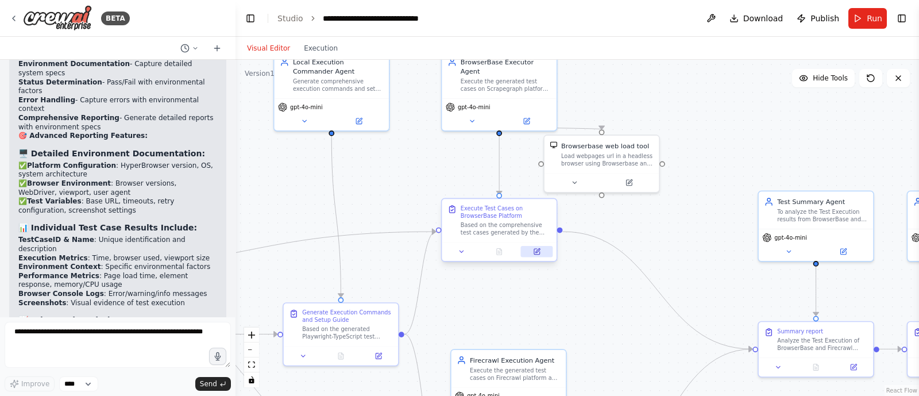
click at [537, 253] on icon at bounding box center [537, 252] width 6 height 6
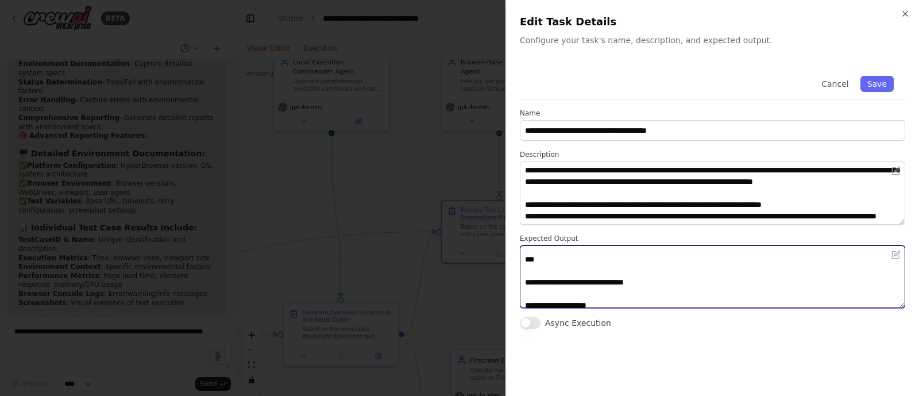
scroll to position [134, 0]
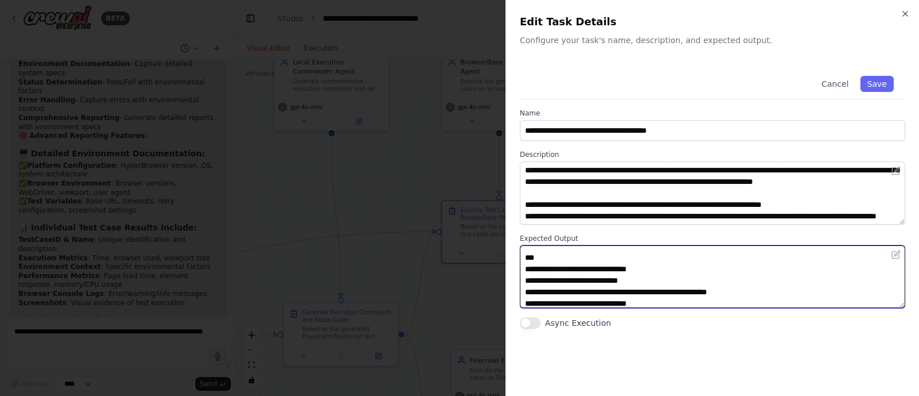
drag, startPoint x: 524, startPoint y: 259, endPoint x: 658, endPoint y: 298, distance: 139.3
click at [658, 298] on textarea at bounding box center [712, 276] width 385 height 63
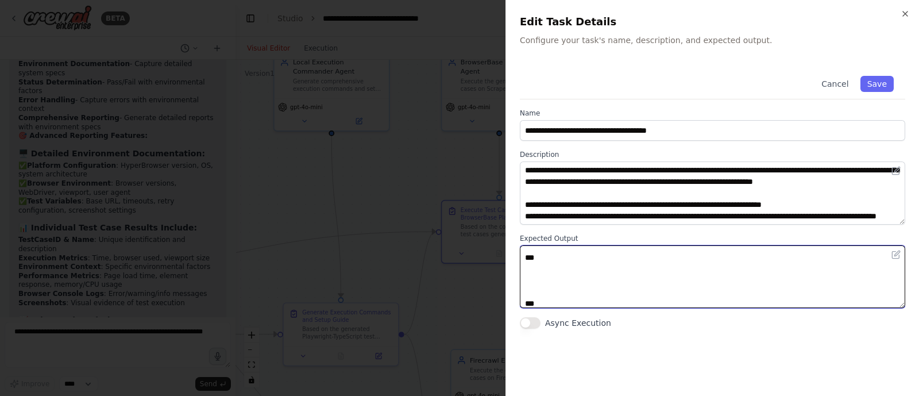
paste textarea "**********"
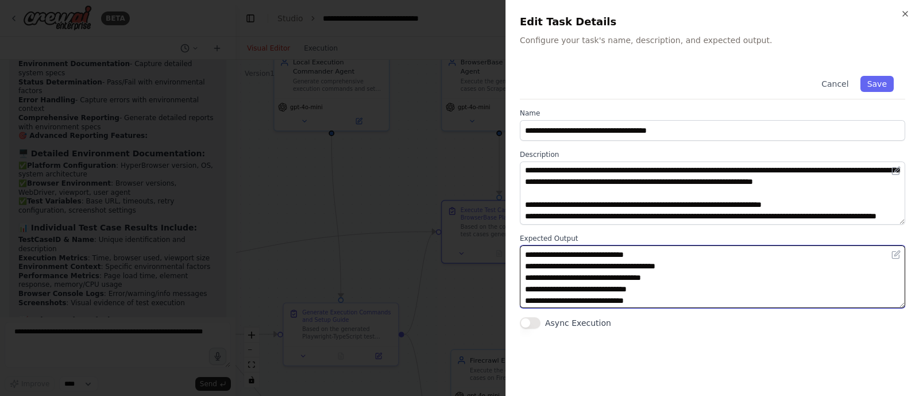
scroll to position [126, 0]
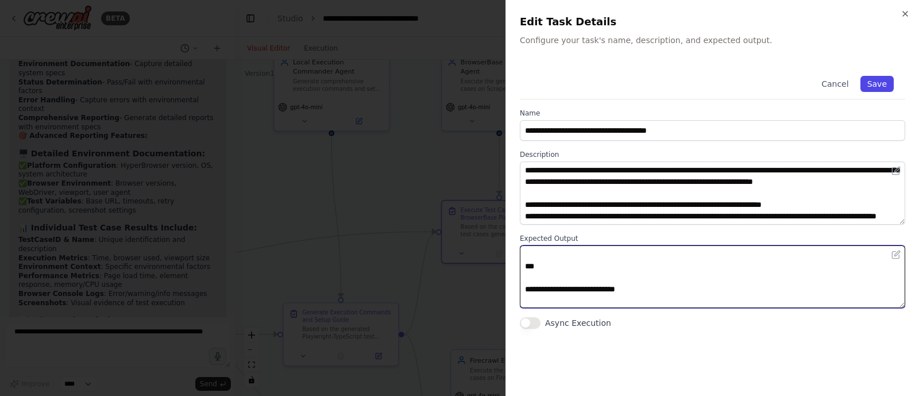
type textarea "**********"
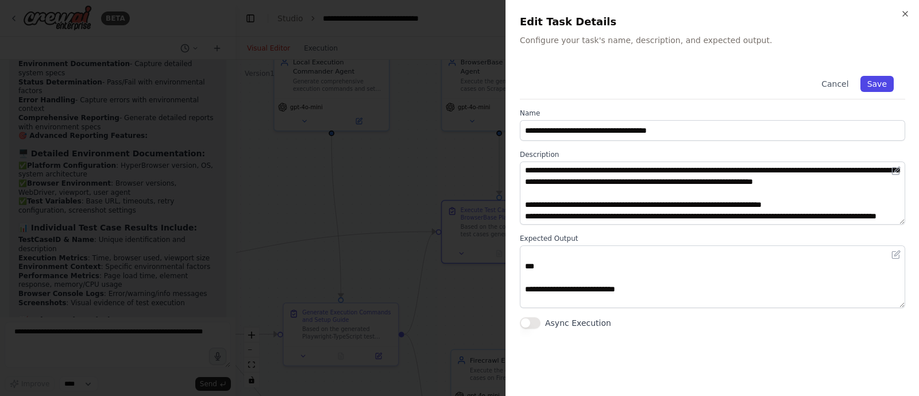
click at [883, 76] on button "Save" at bounding box center [877, 84] width 33 height 16
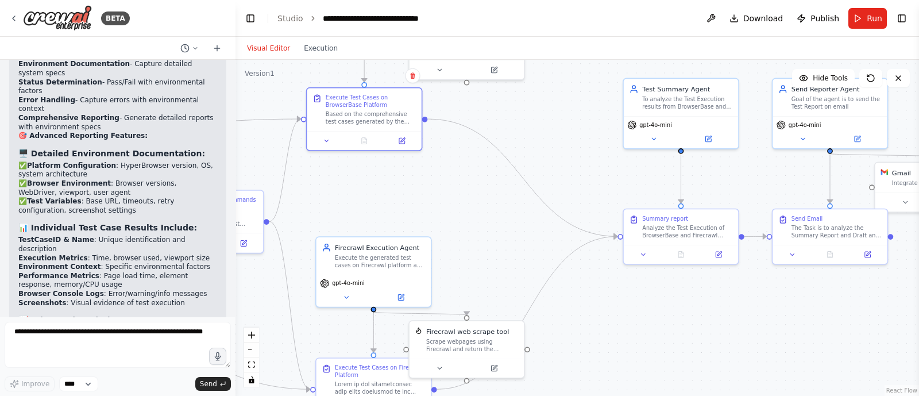
drag, startPoint x: 715, startPoint y: 162, endPoint x: 565, endPoint y: 45, distance: 190.8
click at [565, 45] on div "Visual Editor Execution Version 1 Hide Tools .deletable-edge-delete-btn { width…" at bounding box center [578, 216] width 684 height 359
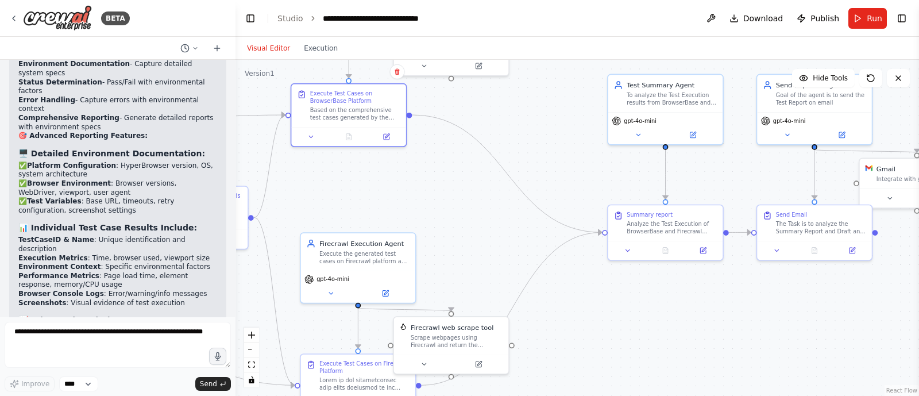
drag, startPoint x: 554, startPoint y: 142, endPoint x: 403, endPoint y: 127, distance: 151.2
click at [403, 127] on div ".deletable-edge-delete-btn { width: 20px; height: 20px; border: 0px solid #ffff…" at bounding box center [578, 228] width 684 height 336
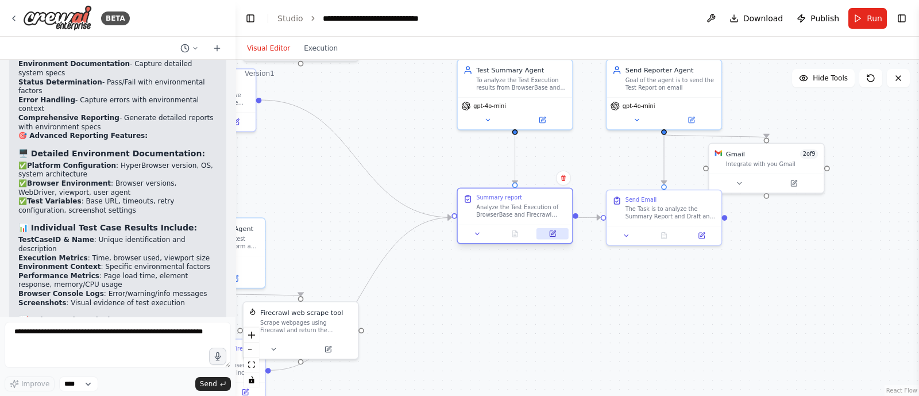
click at [554, 234] on icon at bounding box center [553, 234] width 6 height 6
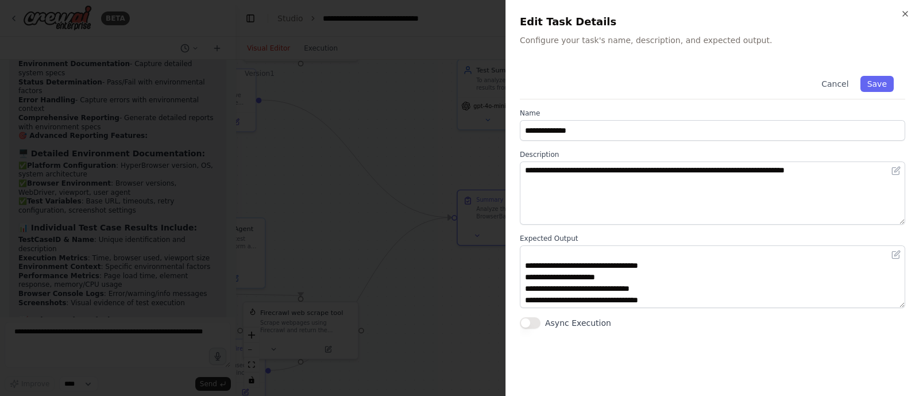
scroll to position [21, 0]
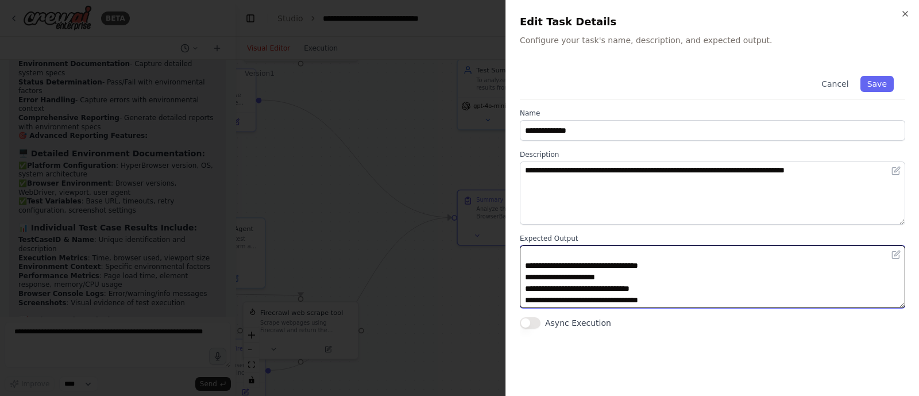
click at [526, 265] on textarea "**********" at bounding box center [712, 276] width 385 height 63
click at [529, 275] on textarea "**********" at bounding box center [712, 276] width 385 height 63
click at [529, 286] on textarea "**********" at bounding box center [712, 276] width 385 height 63
click at [533, 265] on textarea "**********" at bounding box center [712, 276] width 385 height 63
click at [674, 257] on textarea "**********" at bounding box center [712, 276] width 385 height 63
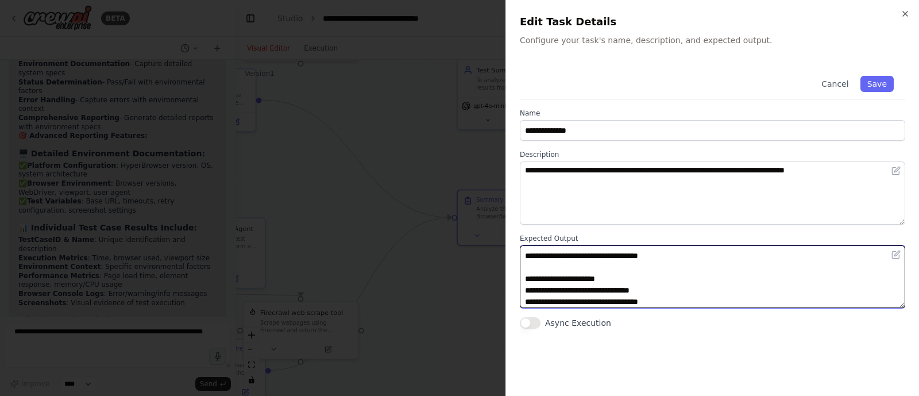
scroll to position [33, 0]
click at [528, 267] on textarea "**********" at bounding box center [712, 276] width 385 height 63
type textarea "**********"
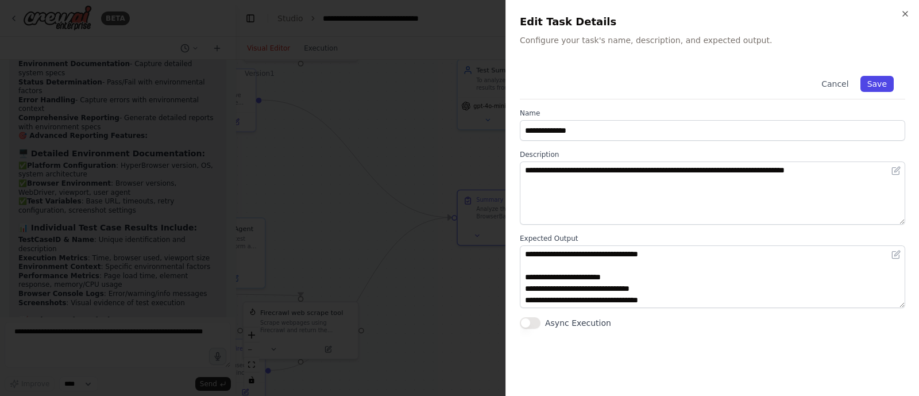
click at [884, 88] on button "Save" at bounding box center [877, 84] width 33 height 16
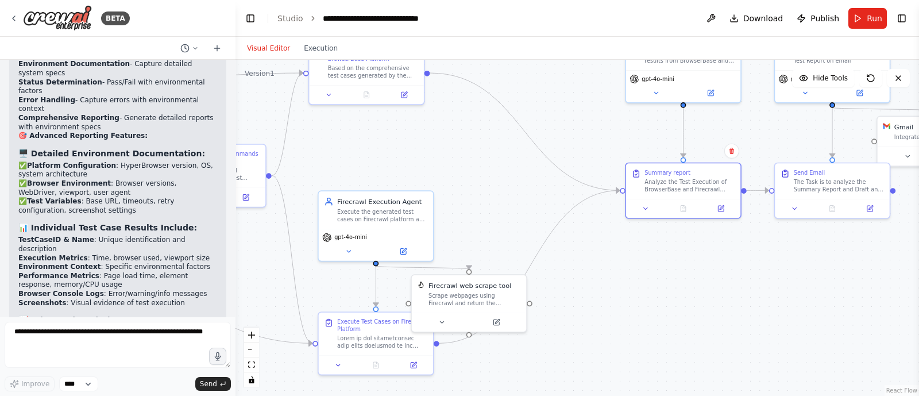
drag, startPoint x: 444, startPoint y: 152, endPoint x: 601, endPoint y: 122, distance: 159.6
click at [601, 122] on div ".deletable-edge-delete-btn { width: 20px; height: 20px; border: 0px solid #ffff…" at bounding box center [578, 228] width 684 height 336
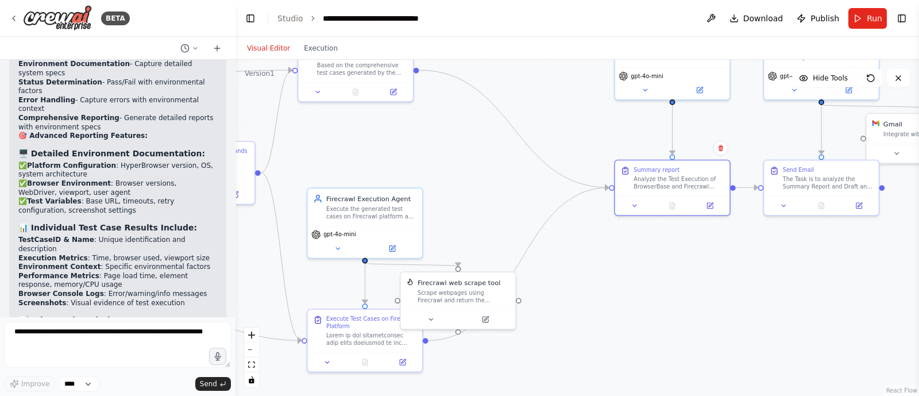
drag, startPoint x: 570, startPoint y: 113, endPoint x: 566, endPoint y: 157, distance: 44.5
click at [566, 157] on div ".deletable-edge-delete-btn { width: 20px; height: 20px; border: 0px solid #ffff…" at bounding box center [578, 228] width 684 height 336
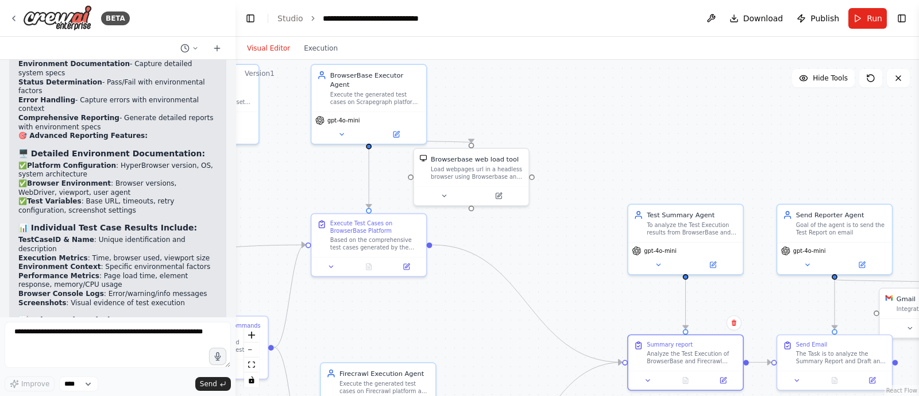
drag, startPoint x: 467, startPoint y: 195, endPoint x: 485, endPoint y: 325, distance: 131.0
click at [485, 325] on div ".deletable-edge-delete-btn { width: 20px; height: 20px; border: 0px solid #ffff…" at bounding box center [578, 228] width 684 height 336
click at [902, 18] on button "Toggle Right Sidebar" at bounding box center [902, 18] width 16 height 16
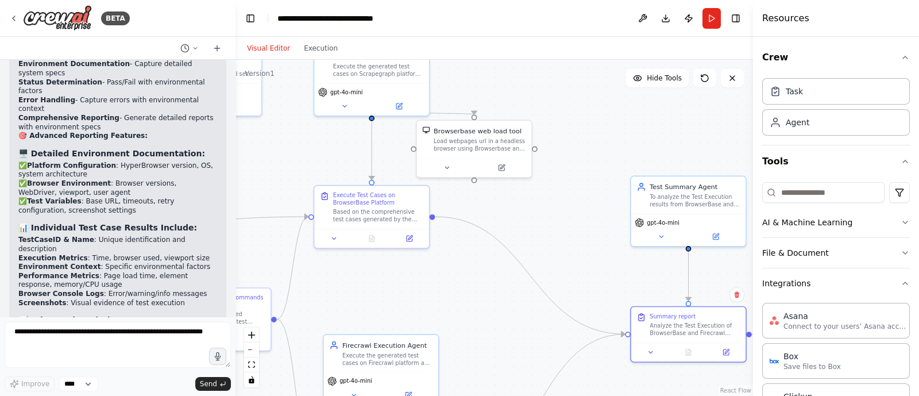
drag, startPoint x: 554, startPoint y: 129, endPoint x: 557, endPoint y: 101, distance: 28.3
click at [557, 101] on div ".deletable-edge-delete-btn { width: 20px; height: 20px; border: 0px solid #ffff…" at bounding box center [495, 228] width 518 height 336
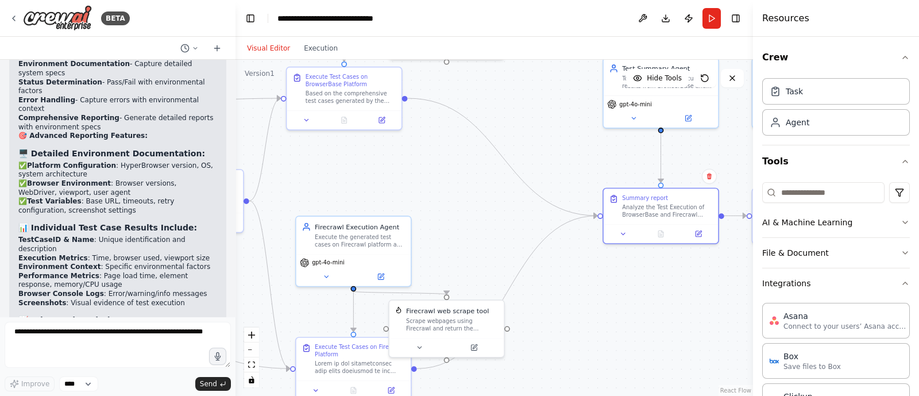
drag, startPoint x: 422, startPoint y: 307, endPoint x: 395, endPoint y: 188, distance: 121.5
click at [395, 188] on div ".deletable-edge-delete-btn { width: 20px; height: 20px; border: 0px solid #ffff…" at bounding box center [495, 228] width 518 height 336
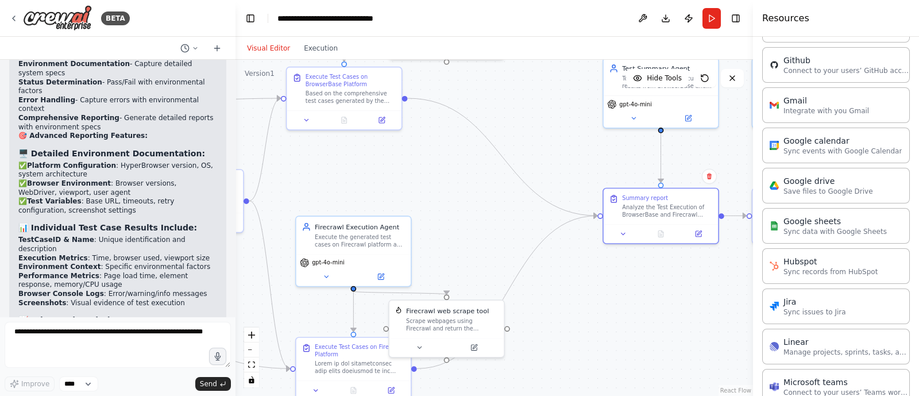
scroll to position [416, 0]
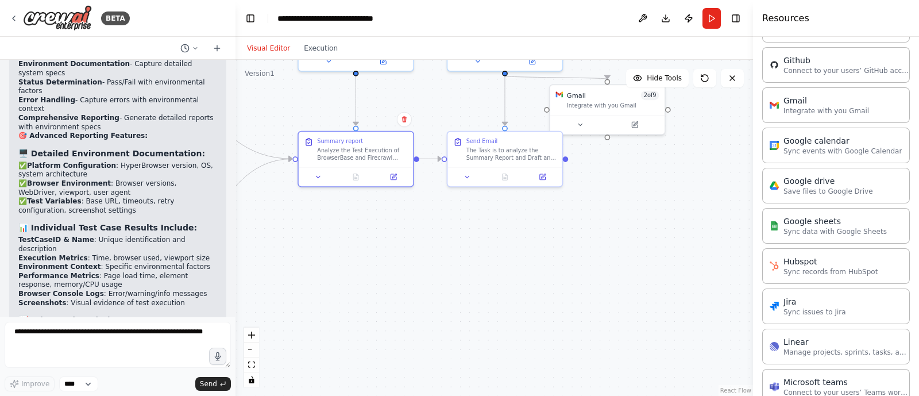
drag, startPoint x: 615, startPoint y: 346, endPoint x: 310, endPoint y: 289, distance: 310.3
click at [310, 289] on div ".deletable-edge-delete-btn { width: 20px; height: 20px; border: 0px solid #ffff…" at bounding box center [495, 228] width 518 height 336
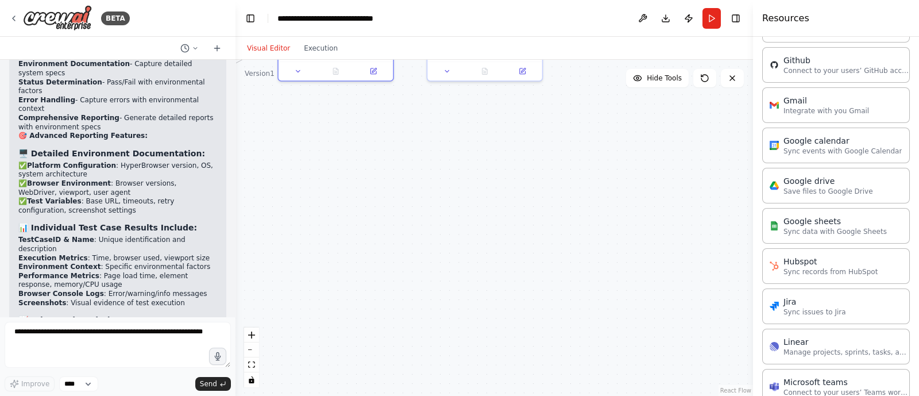
drag, startPoint x: 551, startPoint y: 266, endPoint x: 531, endPoint y: 160, distance: 108.2
click at [531, 160] on div ".deletable-edge-delete-btn { width: 20px; height: 20px; border: 0px solid #ffff…" at bounding box center [495, 228] width 518 height 336
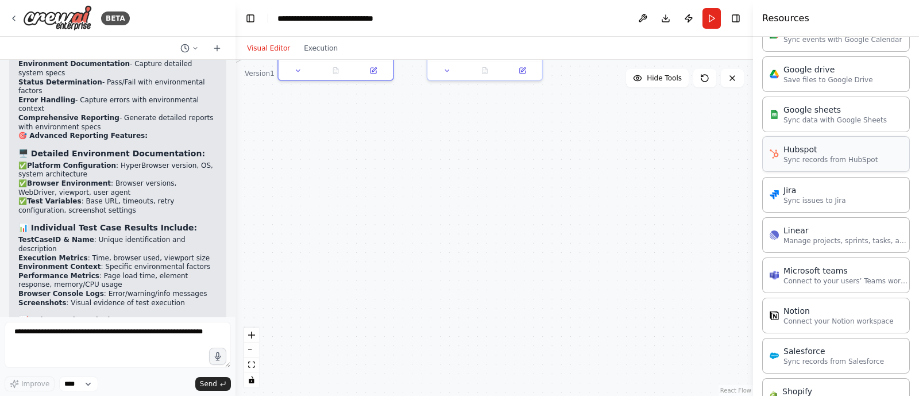
scroll to position [530, 0]
drag, startPoint x: 646, startPoint y: 250, endPoint x: 520, endPoint y: 163, distance: 152.7
click at [520, 202] on icon at bounding box center [522, 200] width 7 height 7
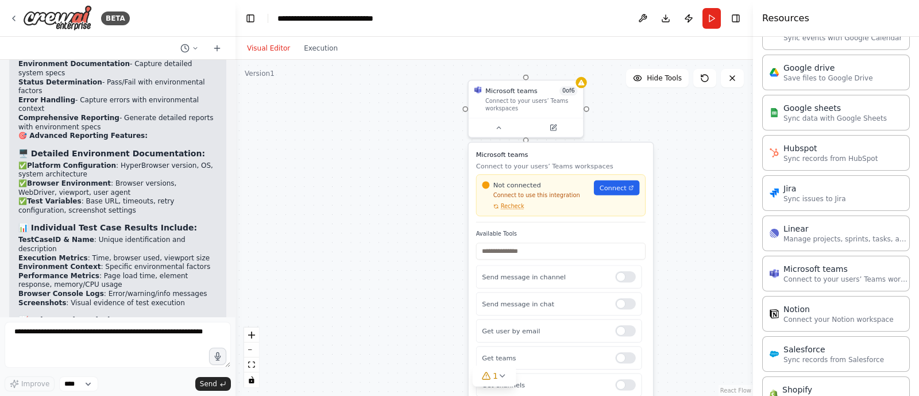
drag, startPoint x: 458, startPoint y: 205, endPoint x: 433, endPoint y: 128, distance: 81.6
click at [433, 128] on div ".deletable-edge-delete-btn { width: 20px; height: 20px; border: 0px solid #ffff…" at bounding box center [495, 228] width 518 height 336
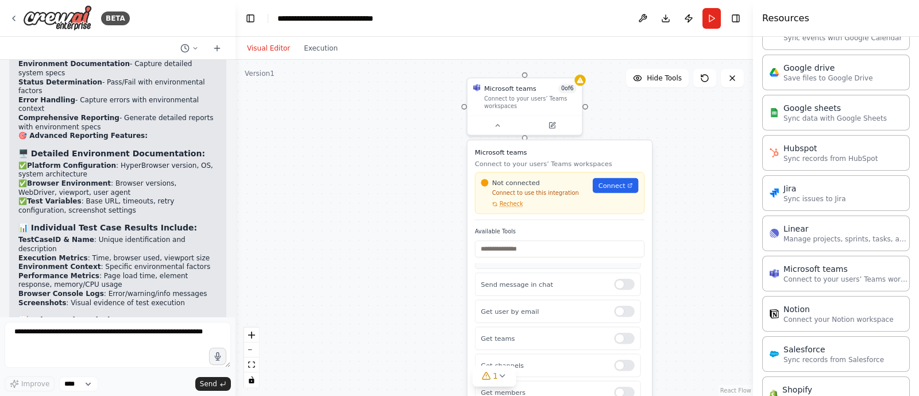
scroll to position [0, 0]
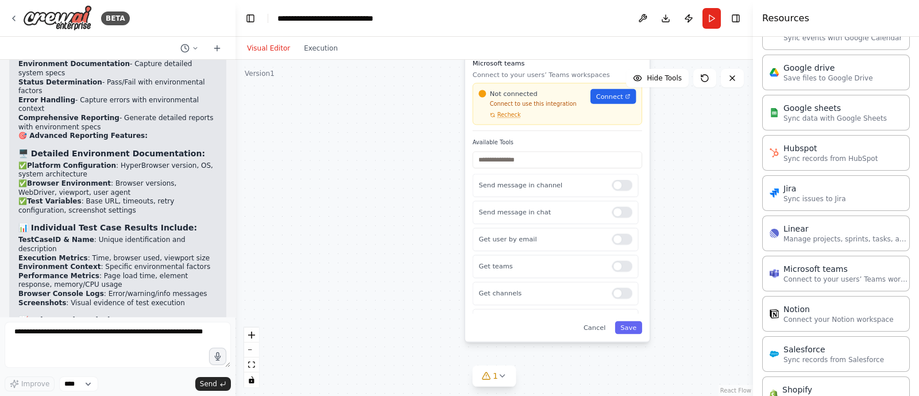
drag, startPoint x: 425, startPoint y: 254, endPoint x: 422, endPoint y: 165, distance: 89.1
click at [422, 165] on div ".deletable-edge-delete-btn { width: 20px; height: 20px; border: 0px solid #ffff…" at bounding box center [495, 228] width 518 height 336
click at [599, 329] on button "Cancel" at bounding box center [594, 327] width 33 height 13
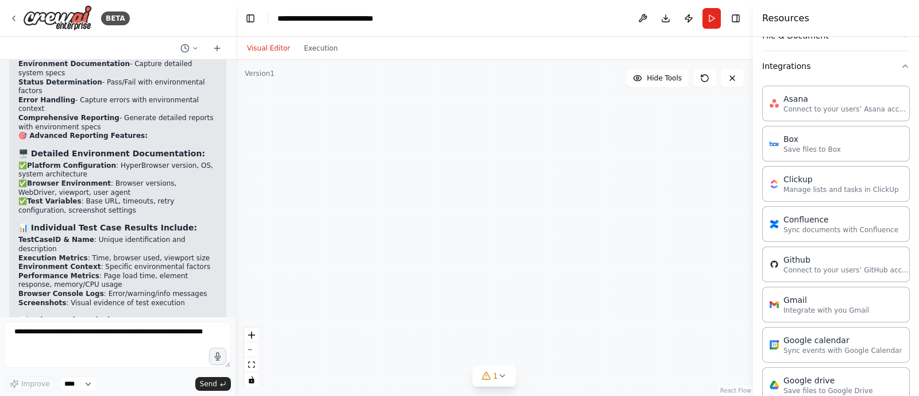
scroll to position [206, 0]
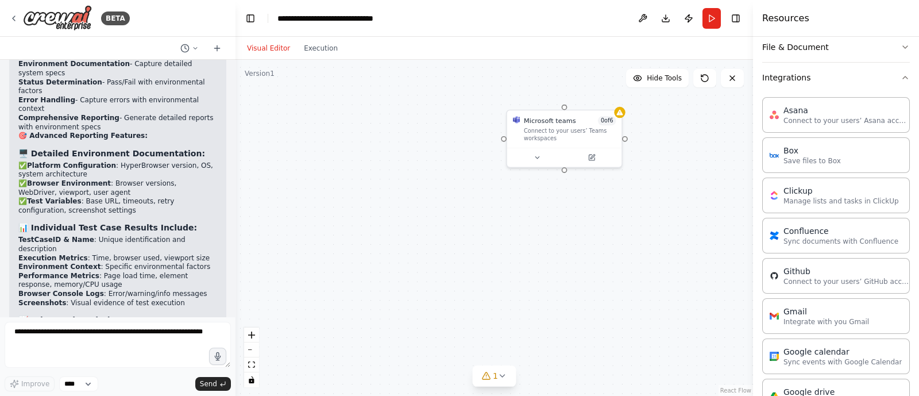
drag, startPoint x: 596, startPoint y: 192, endPoint x: 638, endPoint y: 308, distance: 123.2
click at [638, 308] on div ".deletable-edge-delete-btn { width: 20px; height: 20px; border: 0px solid #ffff…" at bounding box center [495, 228] width 518 height 336
click at [584, 116] on div "Microsoft teams 0 of 6" at bounding box center [569, 113] width 92 height 9
click at [609, 90] on icon at bounding box center [612, 91] width 7 height 7
click at [581, 101] on div ".deletable-edge-delete-btn { width: 20px; height: 20px; border: 0px solid #ffff…" at bounding box center [495, 228] width 518 height 336
